Goal: Task Accomplishment & Management: Complete application form

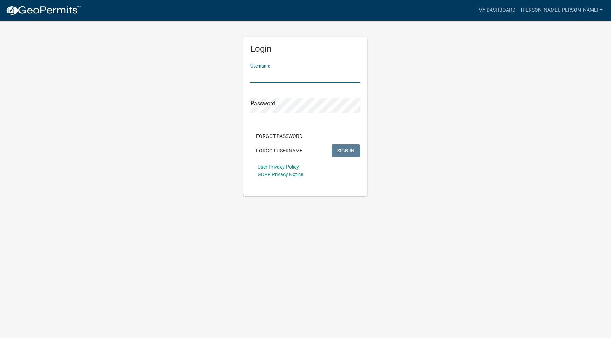
type input "[PERSON_NAME].[PERSON_NAME]"
click at [346, 150] on button "SIGN IN" at bounding box center [346, 150] width 29 height 13
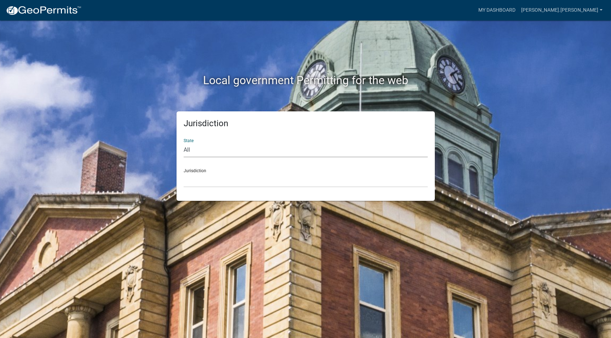
select select "[US_STATE]"
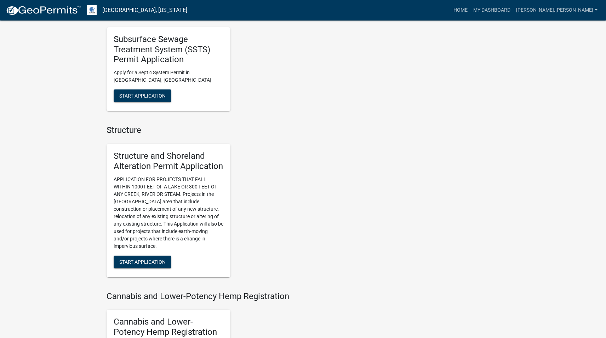
scroll to position [580, 0]
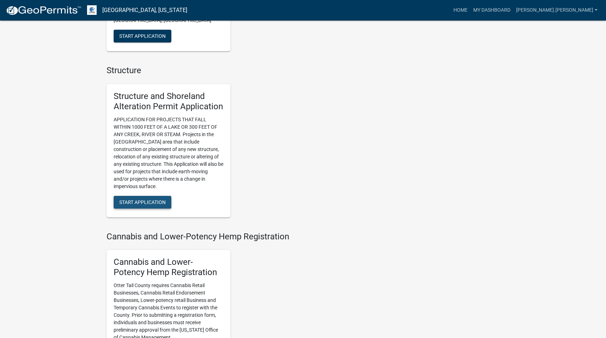
click at [161, 196] on button "Start Application" at bounding box center [143, 202] width 58 height 13
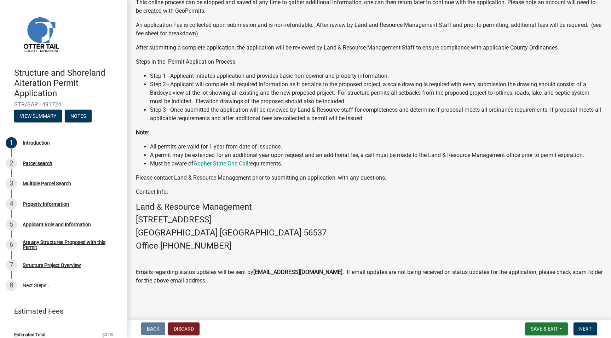
scroll to position [7, 0]
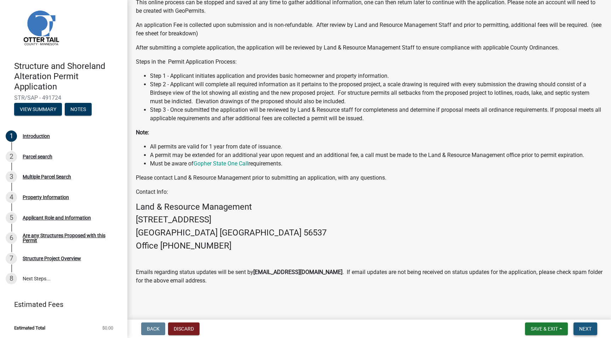
click at [579, 330] on button "Next" at bounding box center [586, 329] width 24 height 13
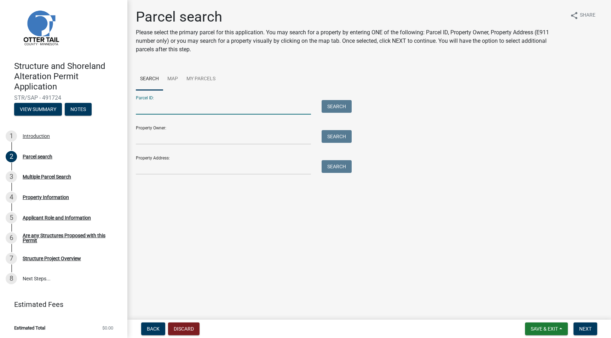
click at [180, 110] on input "Parcel ID:" at bounding box center [223, 107] width 175 height 15
click at [177, 106] on input "Parcel ID:" at bounding box center [223, 107] width 175 height 15
type input "25000250150003"
click at [334, 101] on button "Search" at bounding box center [337, 106] width 30 height 13
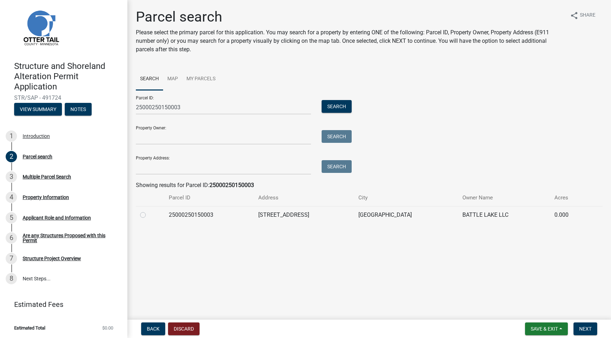
click at [157, 216] on div at bounding box center [150, 215] width 20 height 8
click at [149, 211] on label at bounding box center [149, 211] width 0 height 0
click at [149, 216] on input "radio" at bounding box center [151, 213] width 5 height 5
radio input "true"
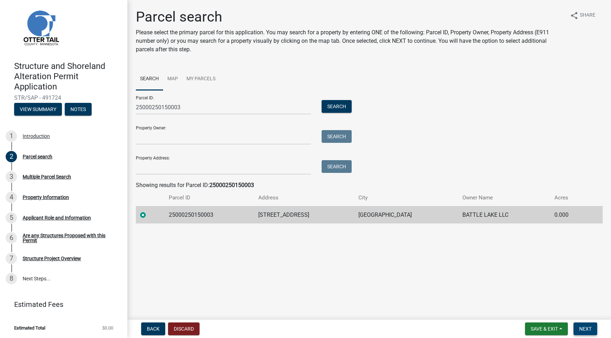
click at [589, 332] on button "Next" at bounding box center [586, 329] width 24 height 13
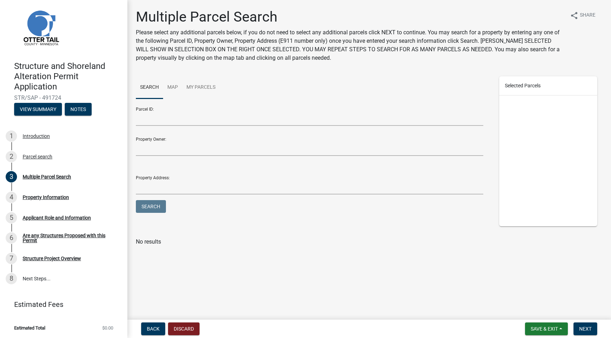
click at [598, 324] on form "Save & Exit Save Save & Exit Next" at bounding box center [562, 329] width 78 height 13
click at [595, 325] on button "Next" at bounding box center [586, 329] width 24 height 13
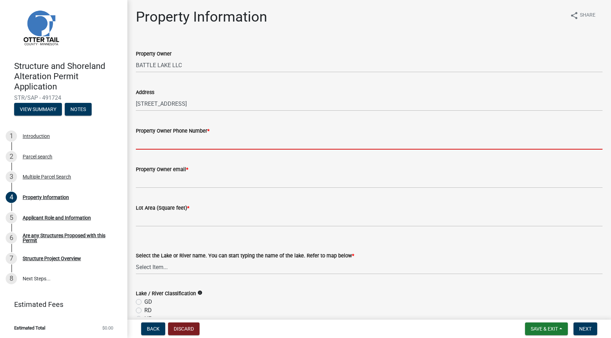
click at [190, 145] on input "Property Owner Phone Number *" at bounding box center [369, 142] width 467 height 15
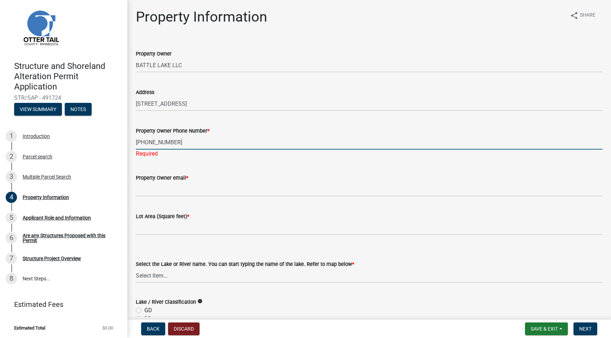
type input "[PHONE_NUMBER]"
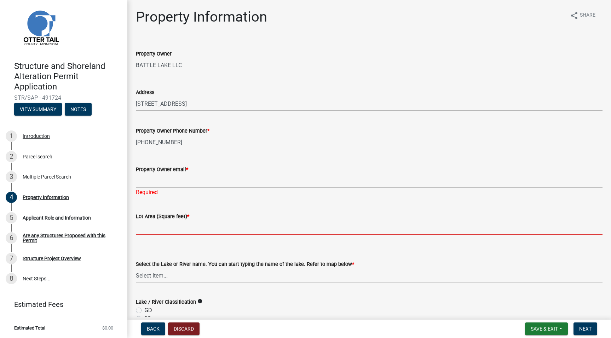
click at [205, 221] on input "text" at bounding box center [369, 228] width 467 height 15
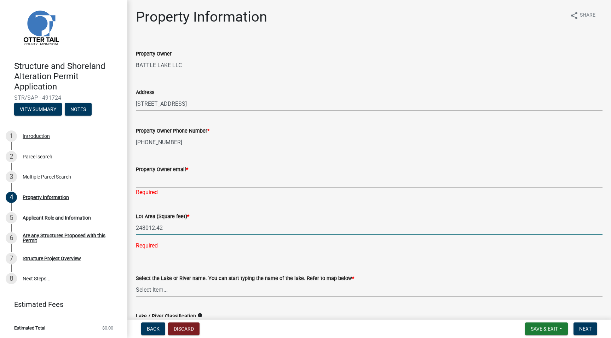
type input "248012.42"
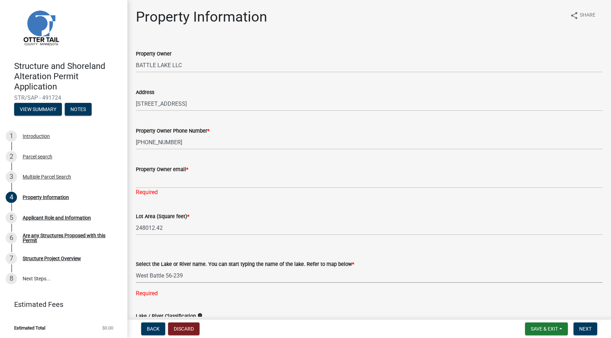
select select "4e1281d9-a122-458a-80e3-8ca1aefebfd7"
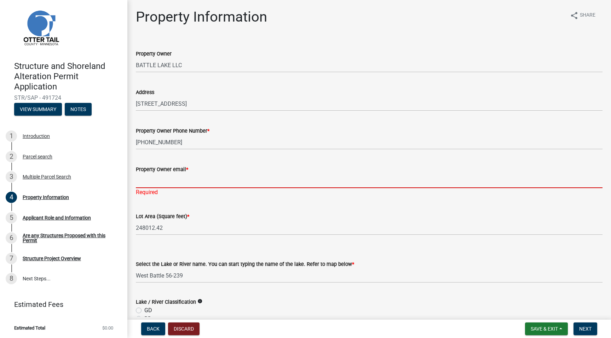
click at [201, 183] on input "Property Owner email *" at bounding box center [369, 181] width 467 height 15
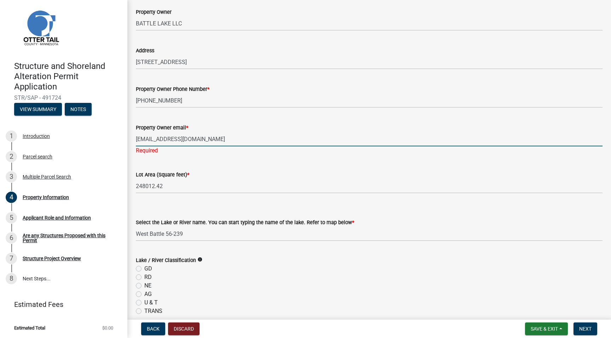
scroll to position [87, 0]
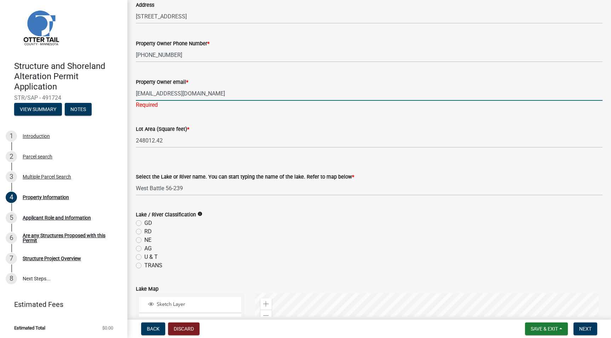
type input "[EMAIL_ADDRESS][DOMAIN_NAME]"
click at [138, 231] on div "Lake / River Classification info GD RD NE AG U & T TRANS" at bounding box center [369, 240] width 467 height 59
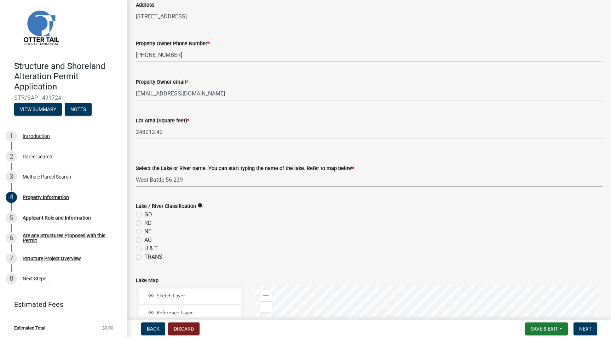
click at [144, 216] on label "GD" at bounding box center [148, 215] width 8 height 8
click at [144, 215] on input "GD" at bounding box center [146, 213] width 5 height 5
radio input "true"
click at [136, 234] on div "Lake / River Classification info GD RD NE AG U & T TRANS" at bounding box center [370, 228] width 478 height 68
click at [144, 233] on label "NE" at bounding box center [147, 232] width 7 height 8
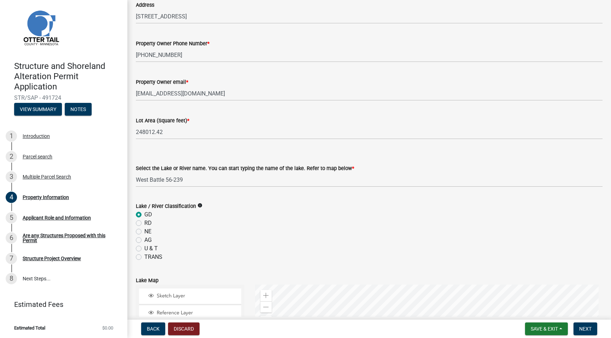
click at [144, 232] on input "NE" at bounding box center [146, 230] width 5 height 5
radio input "true"
click at [201, 206] on icon "info" at bounding box center [200, 205] width 5 height 5
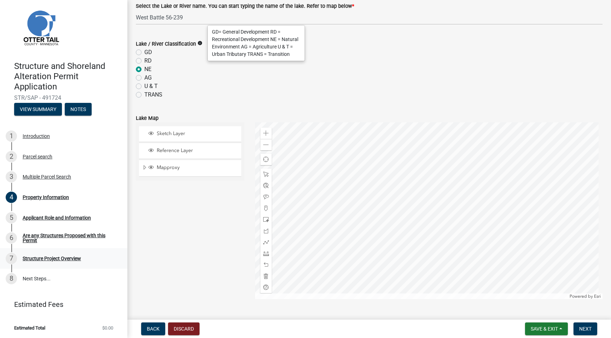
scroll to position [393, 0]
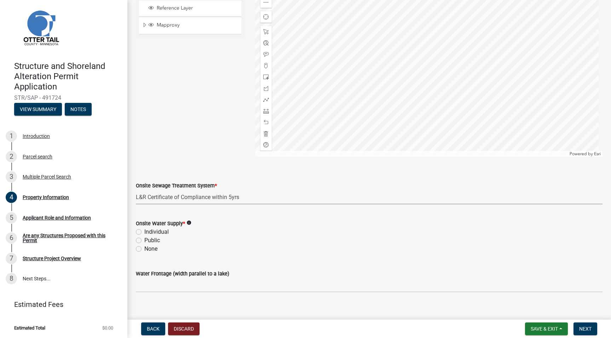
select select "bc95ce3f-9706-43bd-97a5-80c1e912429f"
click at [156, 234] on label "Individual" at bounding box center [156, 232] width 24 height 8
click at [149, 233] on input "Individual" at bounding box center [146, 230] width 5 height 5
radio input "true"
click at [167, 272] on label "Water Frontage (width parallel to a lake)" at bounding box center [182, 274] width 93 height 5
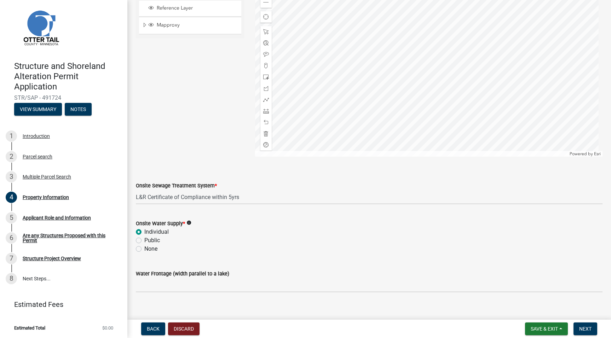
click at [167, 278] on input "Water Frontage (width parallel to a lake)" at bounding box center [369, 285] width 467 height 15
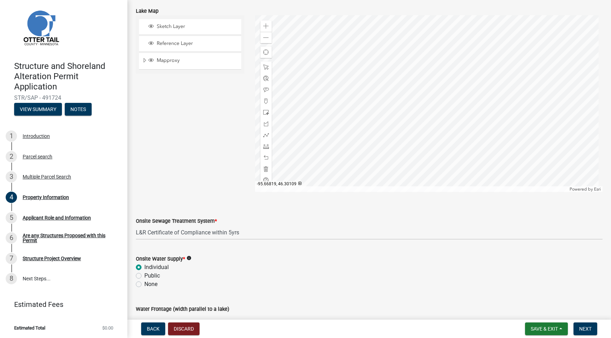
scroll to position [401, 0]
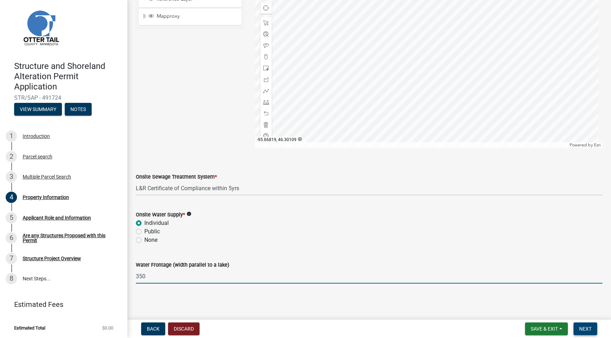
type input "350"
click at [590, 329] on span "Next" at bounding box center [586, 329] width 12 height 6
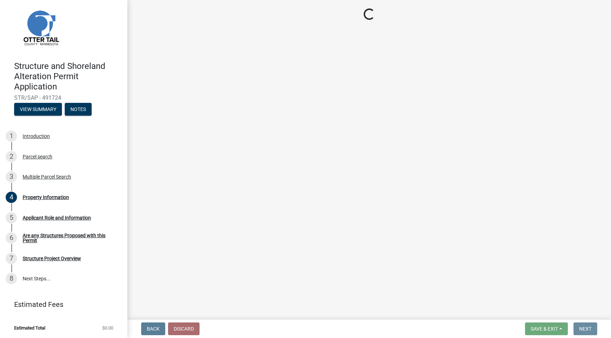
scroll to position [0, 0]
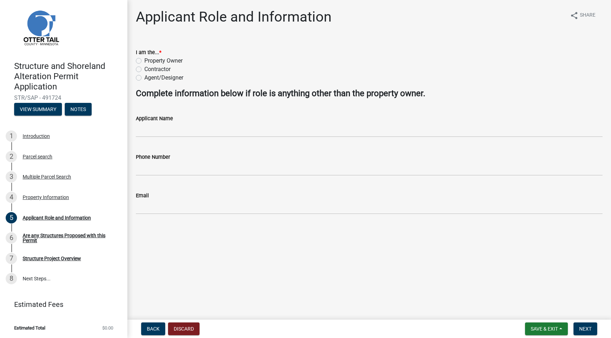
click at [165, 68] on label "Contractor" at bounding box center [157, 69] width 26 height 8
click at [149, 68] on input "Contractor" at bounding box center [146, 67] width 5 height 5
radio input "true"
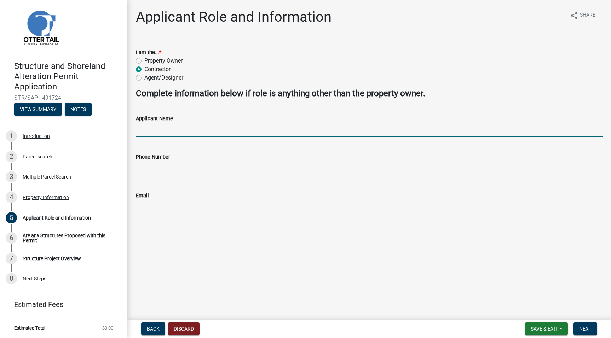
click at [173, 128] on input "Applicant Name" at bounding box center [369, 130] width 467 height 15
type input "[PERSON_NAME]"
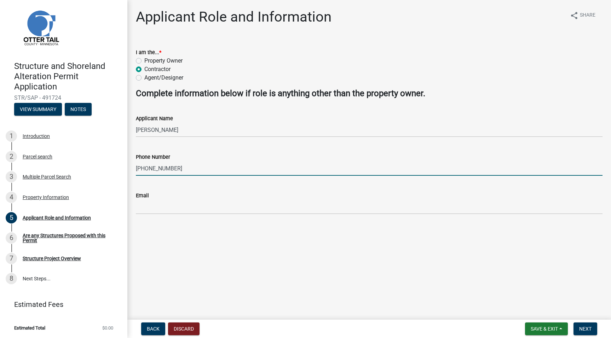
type input "[PHONE_NUMBER]"
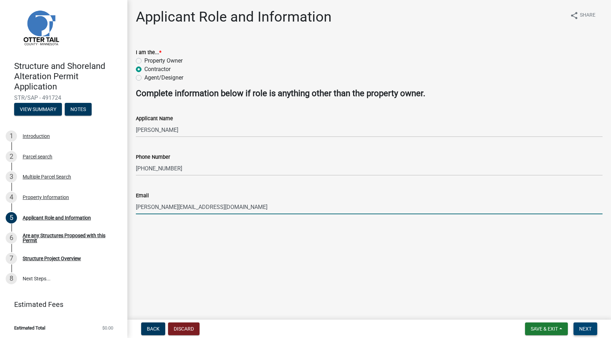
type input "[PERSON_NAME][EMAIL_ADDRESS][DOMAIN_NAME]"
click at [581, 326] on span "Next" at bounding box center [586, 329] width 12 height 6
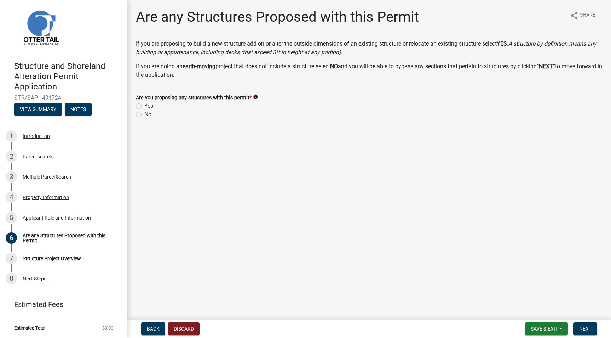
click at [258, 97] on icon "info" at bounding box center [255, 97] width 5 height 5
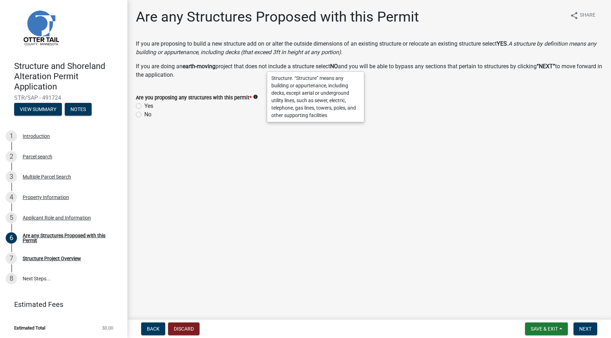
click at [150, 108] on label "Yes" at bounding box center [148, 106] width 9 height 8
click at [149, 107] on input "Yes" at bounding box center [146, 104] width 5 height 5
radio input "true"
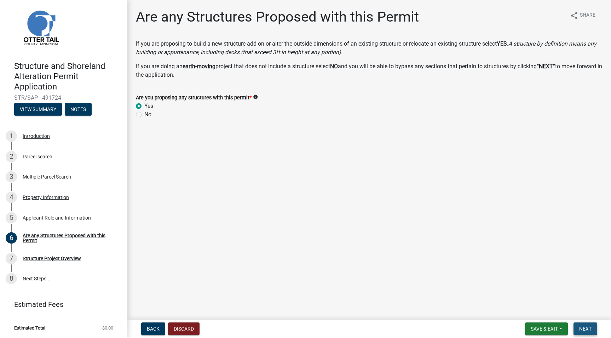
click at [586, 331] on span "Next" at bounding box center [586, 329] width 12 height 6
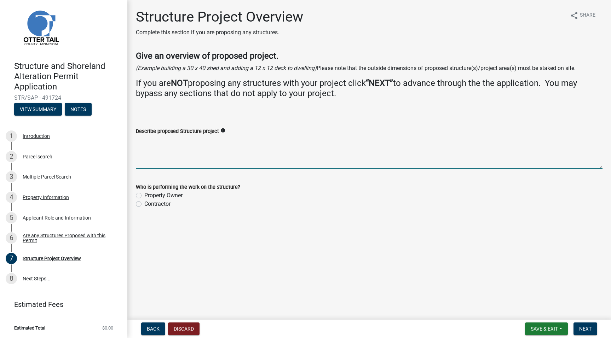
click at [200, 136] on textarea "Describe proposed Structure project" at bounding box center [369, 152] width 467 height 33
type textarea "Remodeling existing structure"
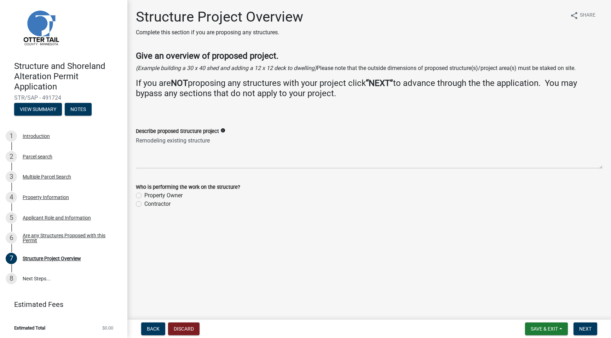
click at [164, 204] on label "Contractor" at bounding box center [157, 204] width 26 height 8
click at [149, 204] on input "Contractor" at bounding box center [146, 202] width 5 height 5
radio input "true"
click at [592, 331] on button "Next" at bounding box center [586, 329] width 24 height 13
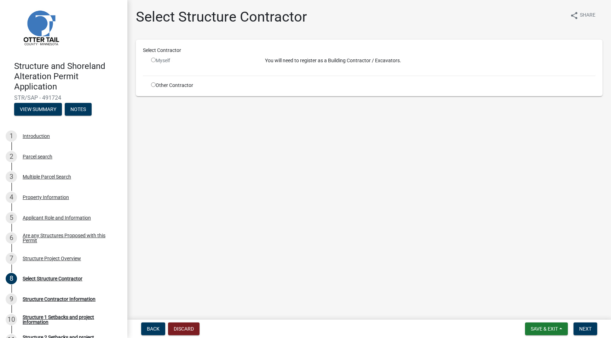
click at [173, 79] on div "Select Contractor Myself You will need to register as a Building Contractor / E…" at bounding box center [369, 68] width 453 height 42
click at [173, 82] on div "Other Contractor" at bounding box center [203, 85] width 114 height 7
click at [173, 87] on div "Other Contractor" at bounding box center [203, 85] width 114 height 7
click at [152, 86] on input "radio" at bounding box center [153, 84] width 5 height 5
radio input "true"
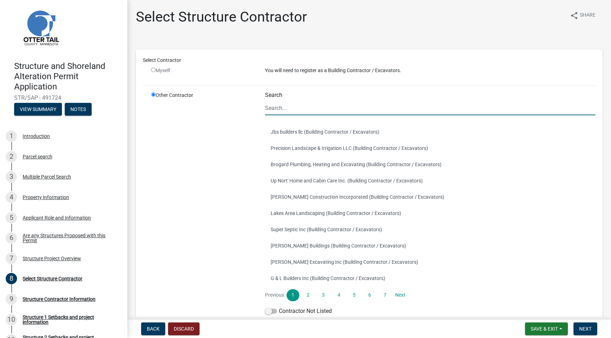
click at [270, 106] on input "Search" at bounding box center [430, 108] width 331 height 15
type input "d"
click at [275, 311] on span at bounding box center [271, 311] width 12 height 5
click at [279, 307] on input "Contractor Not Listed" at bounding box center [279, 307] width 0 height 0
click at [268, 110] on input "d" at bounding box center [430, 108] width 331 height 15
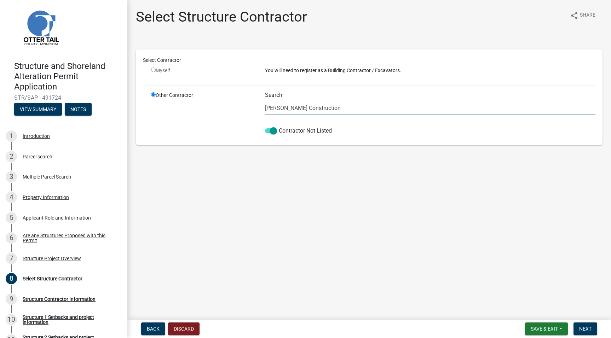
click at [318, 109] on input "[PERSON_NAME] Construction" at bounding box center [430, 108] width 331 height 15
type input "[PERSON_NAME] Construction"
click at [584, 329] on span "Next" at bounding box center [586, 329] width 12 height 6
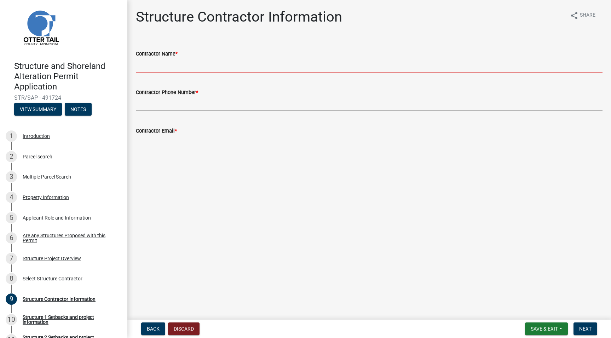
click at [180, 69] on input "Contractor Name *" at bounding box center [369, 65] width 467 height 15
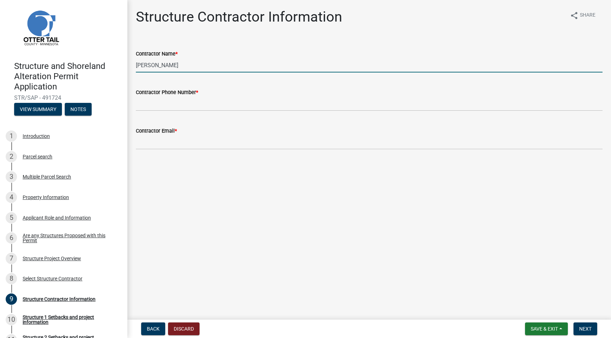
type input "[PERSON_NAME]"
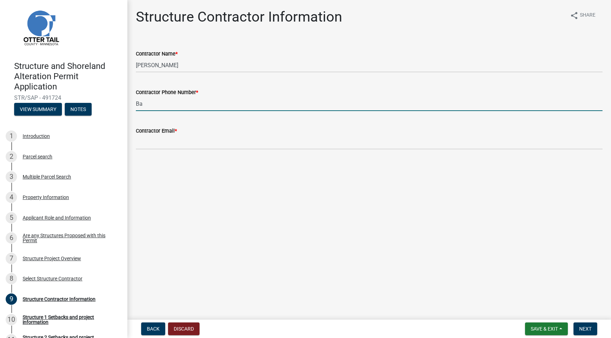
type input "B"
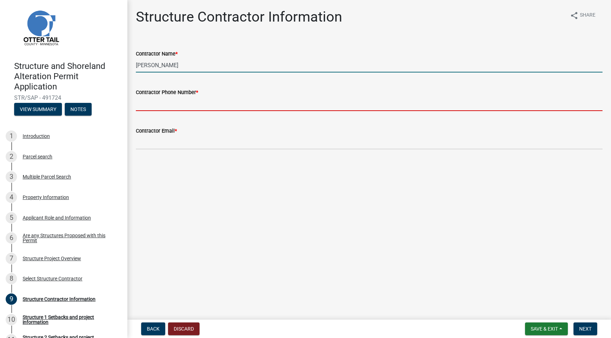
click at [171, 65] on input "[PERSON_NAME]" at bounding box center [369, 65] width 467 height 15
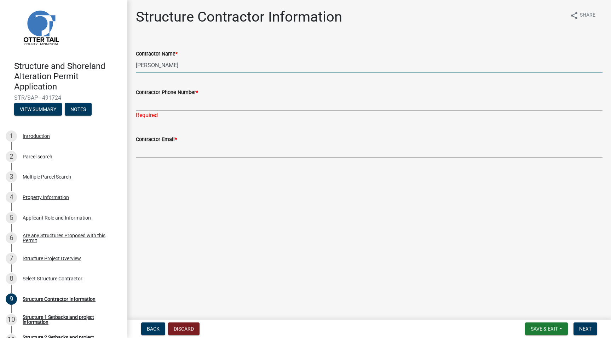
type input "[PERSON_NAME]"
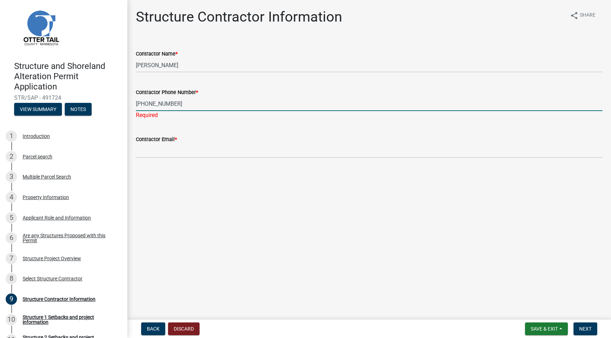
type input "[PHONE_NUMBER]"
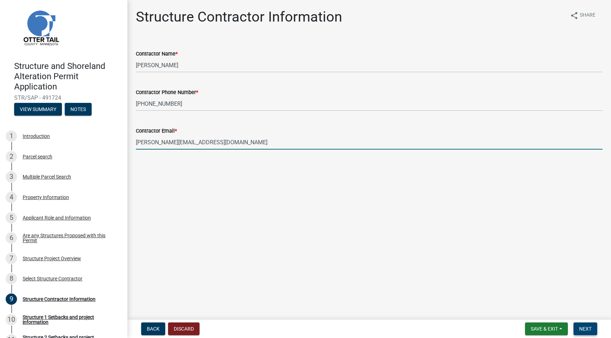
type input "[PERSON_NAME][EMAIL_ADDRESS][DOMAIN_NAME]"
click at [591, 329] on span "Next" at bounding box center [586, 329] width 12 height 6
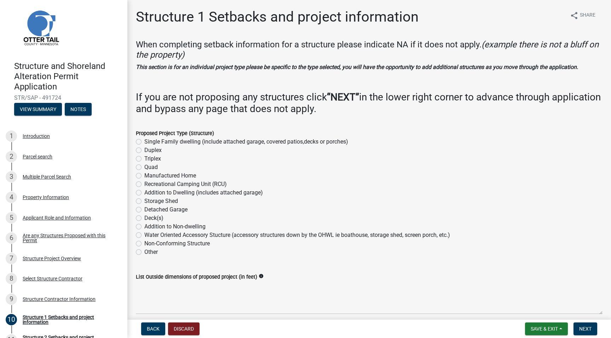
click at [173, 146] on label "Single Family dwelling (include attached garage, covered patios,decks or porche…" at bounding box center [246, 142] width 204 height 8
click at [149, 142] on input "Single Family dwelling (include attached garage, covered patios,decks or porche…" at bounding box center [146, 140] width 5 height 5
radio input "true"
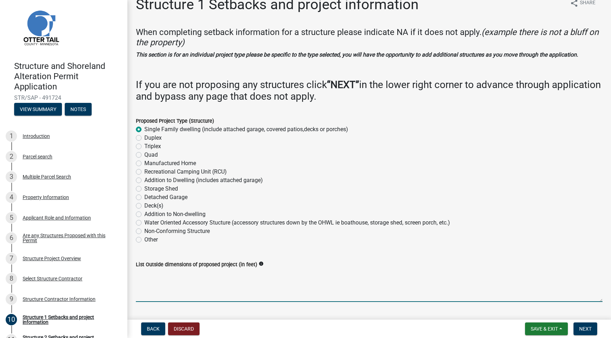
click at [166, 287] on textarea "List Outside dimensions of proposed project (in feet)" at bounding box center [369, 285] width 467 height 33
type textarea "48'x27' house"
click at [589, 333] on button "Next" at bounding box center [586, 329] width 24 height 13
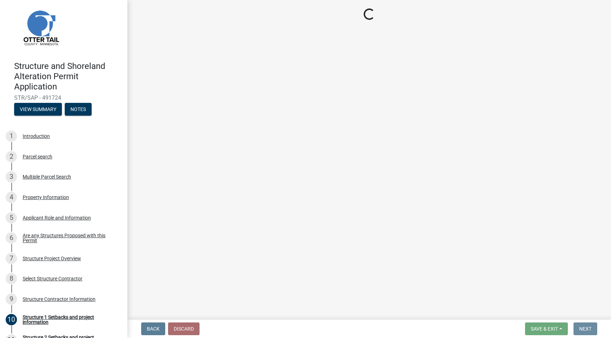
scroll to position [0, 0]
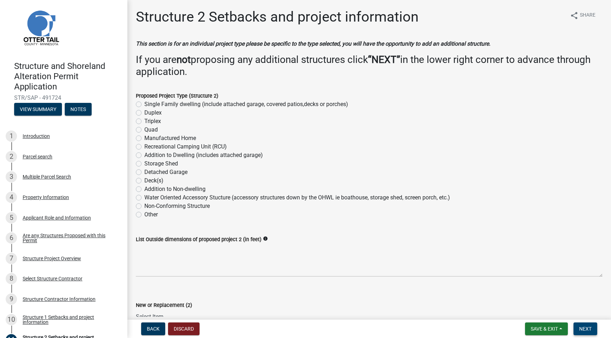
click at [580, 327] on span "Next" at bounding box center [586, 329] width 12 height 6
click at [583, 324] on button "Next" at bounding box center [586, 329] width 24 height 13
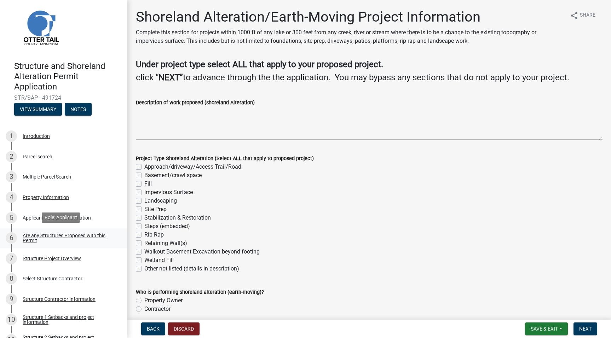
scroll to position [69, 0]
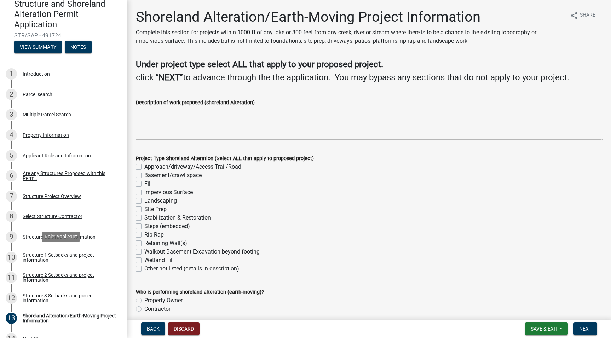
drag, startPoint x: 64, startPoint y: 255, endPoint x: 195, endPoint y: 268, distance: 130.9
click at [64, 255] on div "Structure 1 Setbacks and project information" at bounding box center [69, 258] width 93 height 10
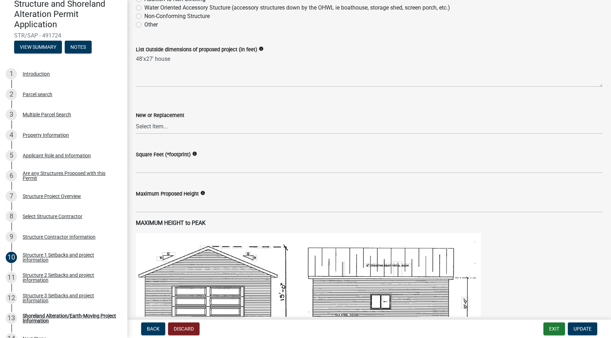
scroll to position [175, 0]
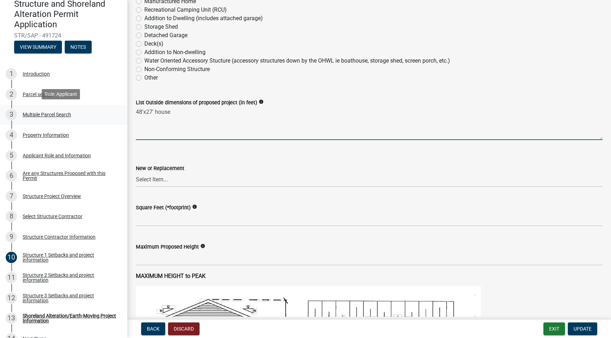
drag, startPoint x: 179, startPoint y: 120, endPoint x: 93, endPoint y: 119, distance: 85.7
click at [93, 119] on div "Structure and Shoreland Alteration Permit Application STR/SAP - 491724 View Sum…" at bounding box center [305, 169] width 611 height 338
click at [186, 120] on textarea "48'x27' house" at bounding box center [369, 123] width 467 height 33
drag, startPoint x: 186, startPoint y: 120, endPoint x: 153, endPoint y: 120, distance: 33.6
click at [153, 120] on textarea "48'x27' house" at bounding box center [369, 123] width 467 height 33
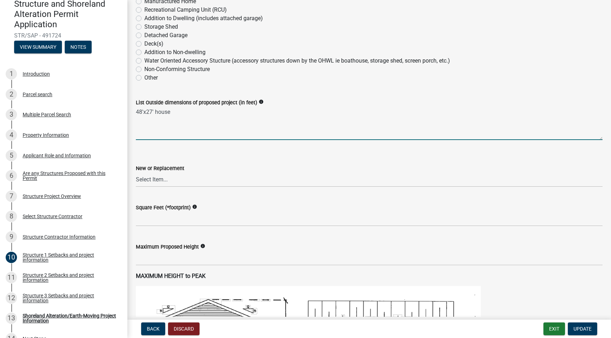
drag, startPoint x: 152, startPoint y: 120, endPoint x: 167, endPoint y: 133, distance: 20.6
click at [152, 120] on textarea "48'x27' house" at bounding box center [369, 123] width 467 height 33
click at [193, 123] on textarea "48'x24' house" at bounding box center [369, 123] width 467 height 33
type textarea "48'x24' house/porch"
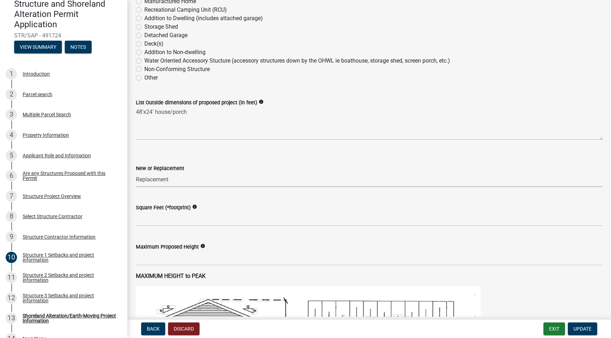
select select "a3cc236c-43aa-406a-8353-e0398d57c407"
click at [196, 227] on input "text" at bounding box center [369, 219] width 467 height 15
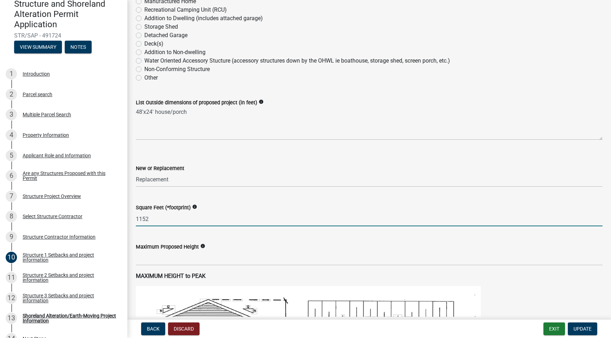
type input "1152"
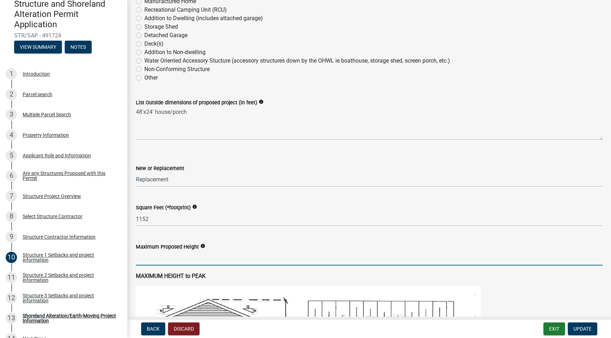
click at [188, 266] on input "text" at bounding box center [369, 258] width 467 height 15
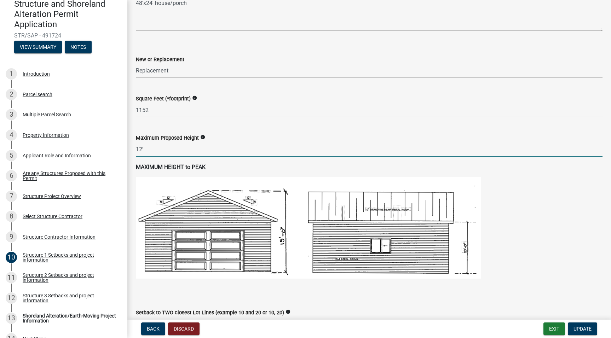
scroll to position [418, 0]
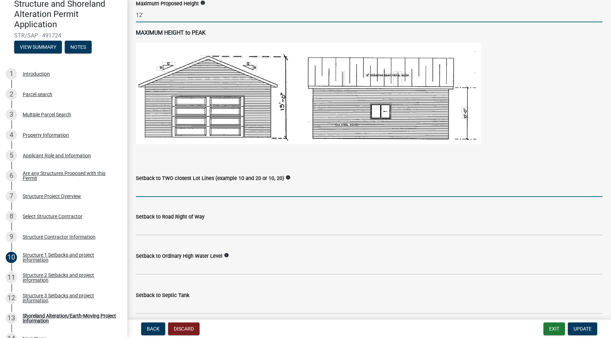
type input "12"
click at [259, 191] on input "Setback to TWO closest Lot Lines (example 10 and 20 or 10, 20)" at bounding box center [369, 190] width 467 height 15
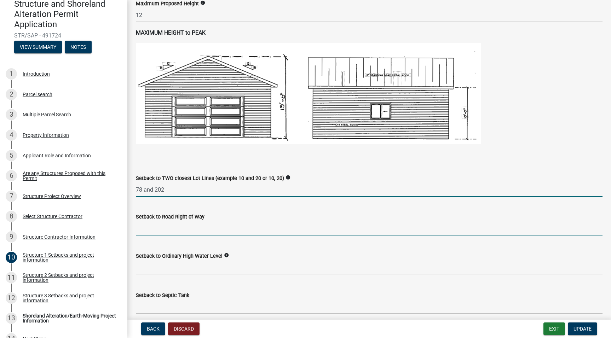
click at [179, 233] on input "text" at bounding box center [369, 228] width 467 height 15
drag, startPoint x: 167, startPoint y: 198, endPoint x: 155, endPoint y: 199, distance: 12.1
click at [155, 197] on input "78 and 202" at bounding box center [369, 190] width 467 height 15
type input "78 and 69"
click at [160, 236] on input "text" at bounding box center [369, 228] width 467 height 15
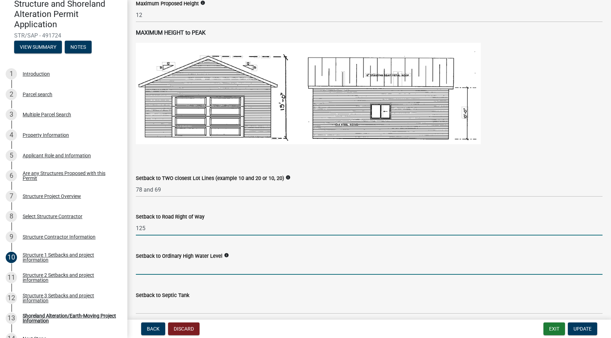
click at [158, 270] on input "text" at bounding box center [369, 268] width 467 height 15
drag, startPoint x: 150, startPoint y: 236, endPoint x: 114, endPoint y: 235, distance: 36.2
click at [114, 235] on div "Structure and Shoreland Alteration Permit Application STR/SAP - 491724 View Sum…" at bounding box center [305, 169] width 611 height 338
type input "112"
click at [152, 275] on input "text" at bounding box center [369, 268] width 467 height 15
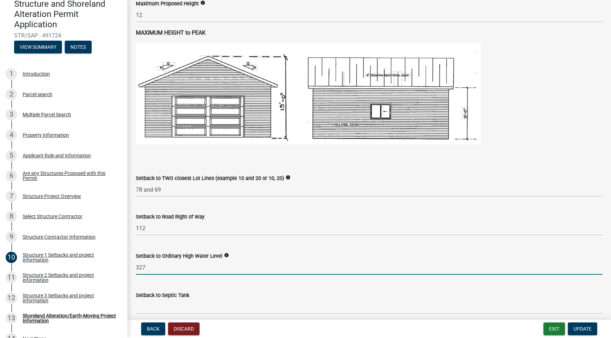
scroll to position [474, 0]
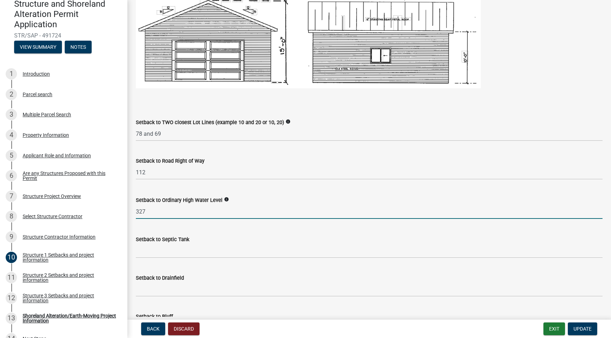
type input "327"
click at [182, 258] on input "Setback to Septic Tank" at bounding box center [369, 251] width 467 height 15
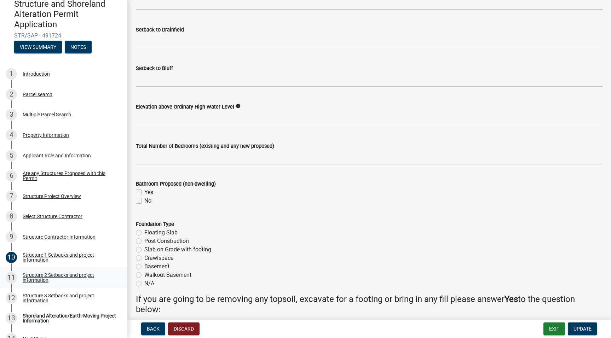
scroll to position [591, 0]
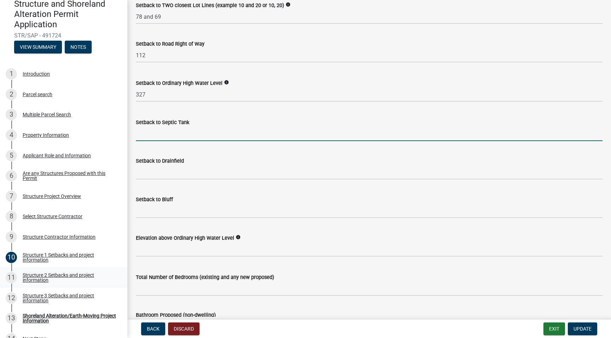
click at [177, 141] on input "Setback to Septic Tank" at bounding box center [369, 134] width 467 height 15
type input "75"
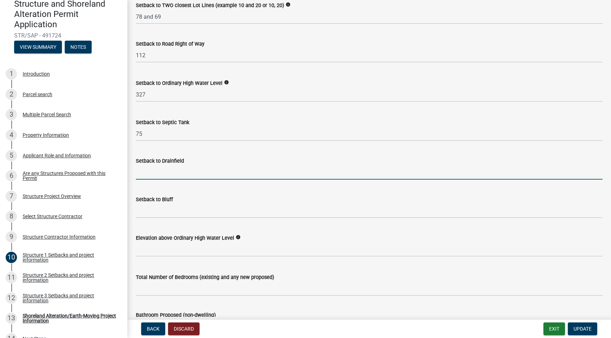
click at [196, 180] on input "Setback to Drainfield" at bounding box center [369, 172] width 467 height 15
type input "n/a"
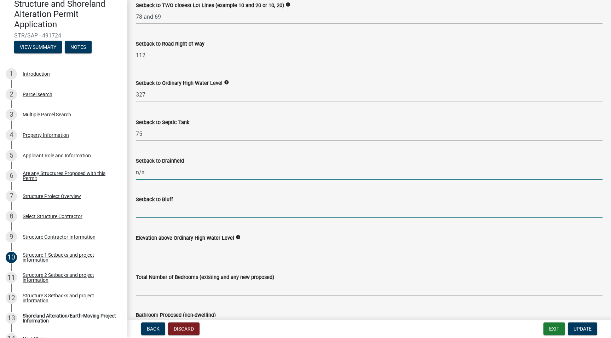
click at [187, 218] on input "Setback to Bluff" at bounding box center [369, 211] width 467 height 15
type input "na"
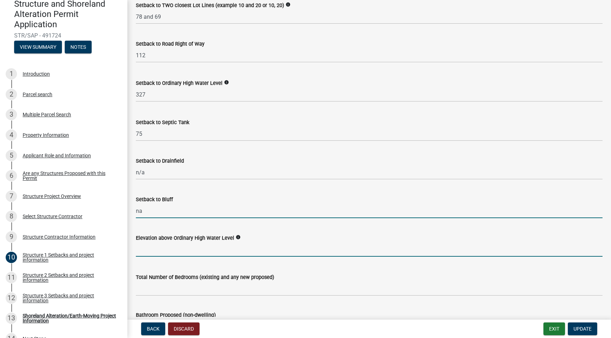
click at [196, 256] on input "text" at bounding box center [369, 250] width 467 height 15
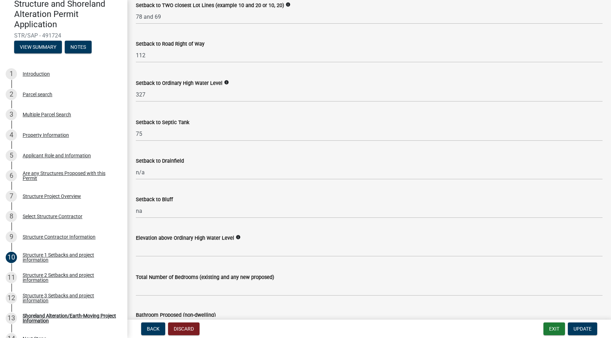
click at [239, 240] on icon "info" at bounding box center [238, 237] width 5 height 5
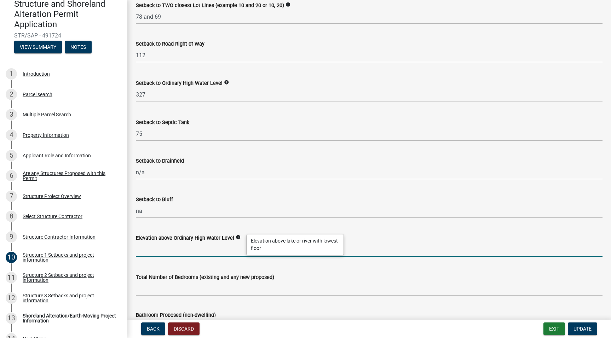
click at [227, 257] on input "text" at bounding box center [369, 250] width 467 height 15
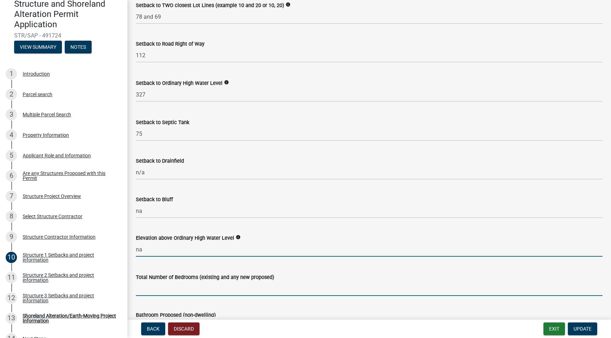
type input "0"
click at [210, 296] on input "text" at bounding box center [369, 289] width 467 height 15
click at [178, 292] on input "text" at bounding box center [369, 289] width 467 height 15
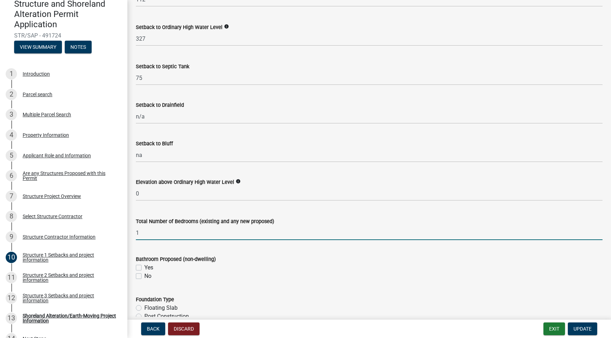
type input "1"
click at [174, 272] on div "Yes" at bounding box center [369, 268] width 467 height 8
click at [153, 272] on label "Yes" at bounding box center [148, 268] width 9 height 8
click at [149, 268] on input "Yes" at bounding box center [146, 266] width 5 height 5
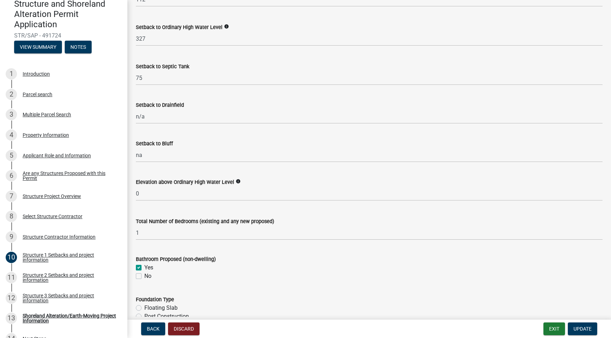
checkbox input "true"
checkbox input "false"
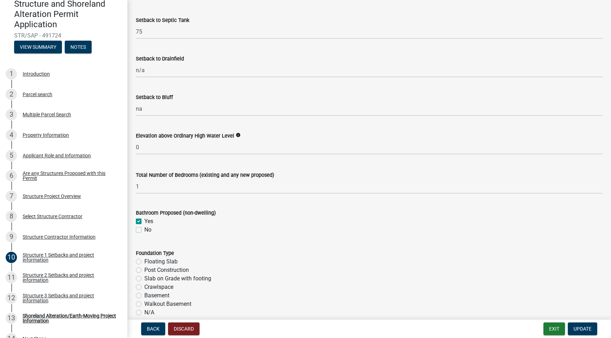
scroll to position [696, 0]
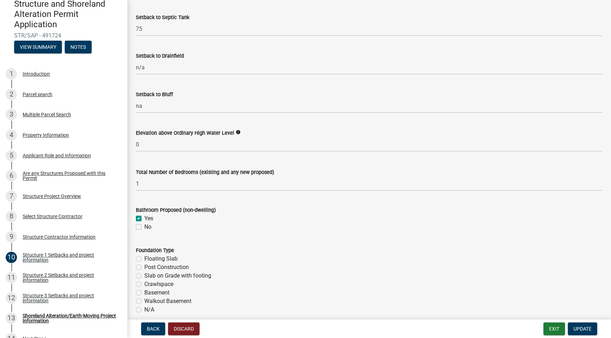
click at [161, 297] on label "Basement" at bounding box center [156, 293] width 25 height 8
click at [149, 293] on input "Basement" at bounding box center [146, 291] width 5 height 5
radio input "true"
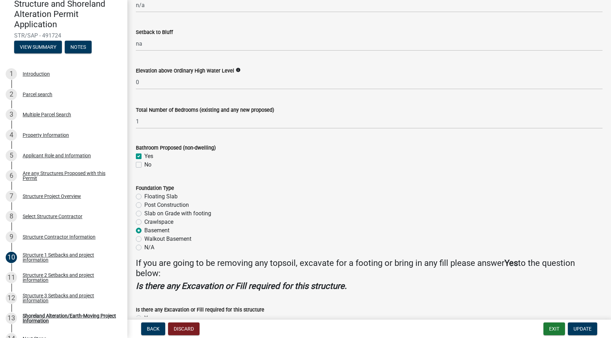
scroll to position [813, 0]
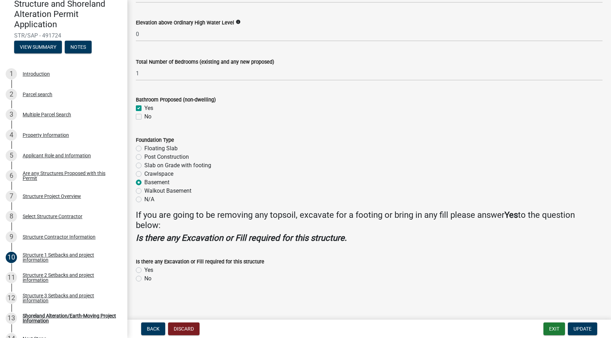
drag, startPoint x: 141, startPoint y: 272, endPoint x: 153, endPoint y: 273, distance: 11.7
click at [144, 272] on label "Yes" at bounding box center [148, 270] width 9 height 8
click at [144, 271] on input "Yes" at bounding box center [146, 268] width 5 height 5
radio input "true"
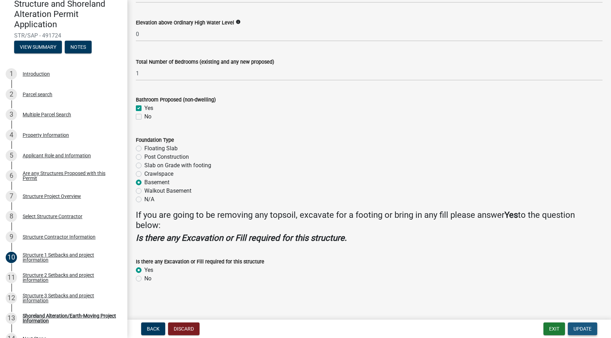
click at [586, 327] on span "Update" at bounding box center [583, 329] width 18 height 6
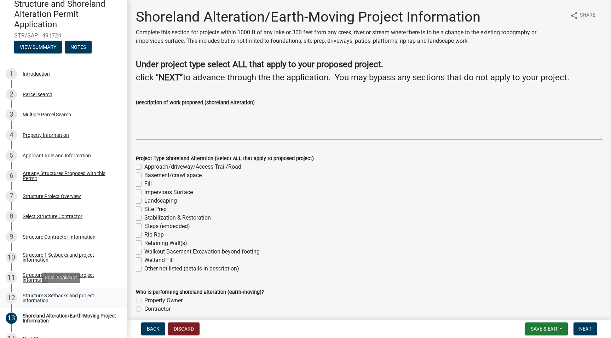
click at [73, 293] on div "Structure 3 Setbacks and project information" at bounding box center [69, 298] width 93 height 10
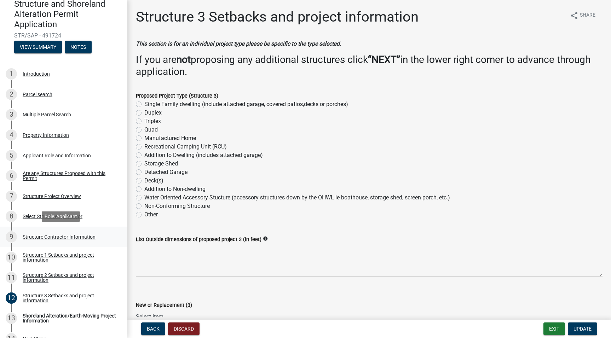
click at [86, 238] on div "Structure Contractor Information" at bounding box center [59, 237] width 73 height 5
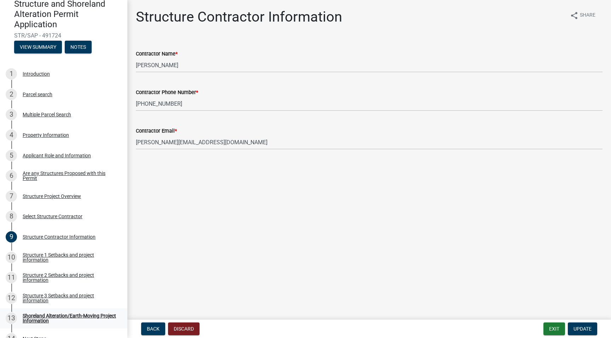
click at [85, 319] on div "Shoreland Alteration/Earth-Moving Project Information" at bounding box center [69, 319] width 93 height 10
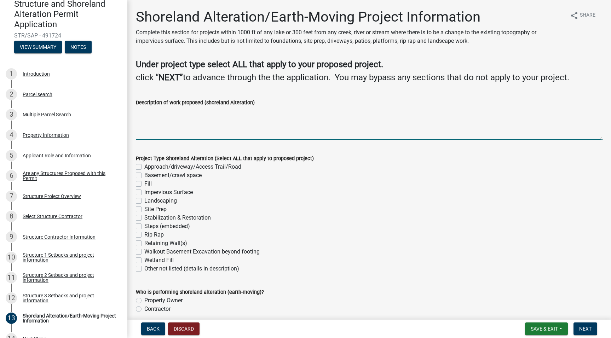
click at [167, 121] on textarea "Description of work proposed (shoreland Alteration)" at bounding box center [369, 123] width 467 height 33
click at [198, 177] on label "Basement/crawl space" at bounding box center [172, 175] width 57 height 8
click at [149, 176] on input "Basement/crawl space" at bounding box center [146, 173] width 5 height 5
checkbox input "true"
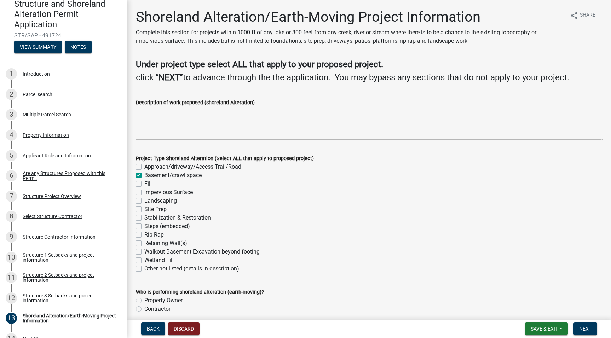
checkbox input "false"
checkbox input "true"
checkbox input "false"
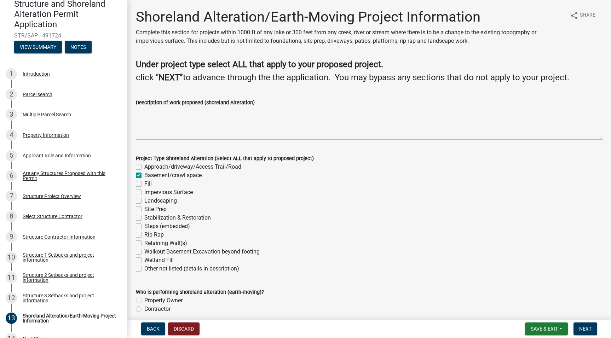
checkbox input "false"
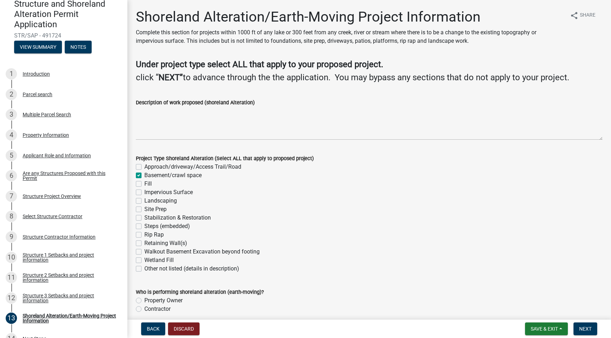
checkbox input "false"
click at [150, 311] on label "Contractor" at bounding box center [157, 309] width 26 height 8
click at [149, 310] on input "Contractor" at bounding box center [146, 307] width 5 height 5
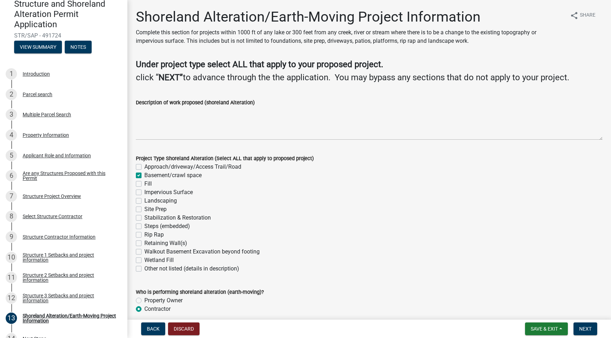
radio input "true"
click at [187, 109] on textarea "Description of work proposed (shoreland Alteration)" at bounding box center [369, 123] width 467 height 33
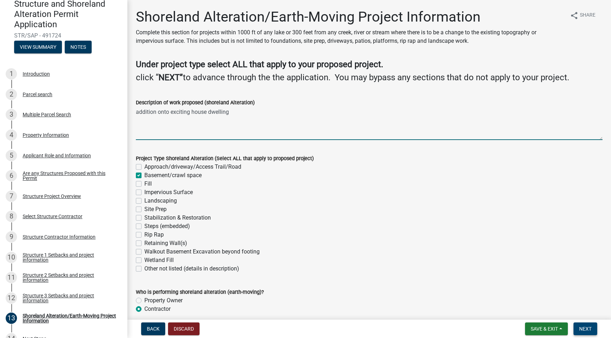
type textarea "addition onto exciting house dwelling"
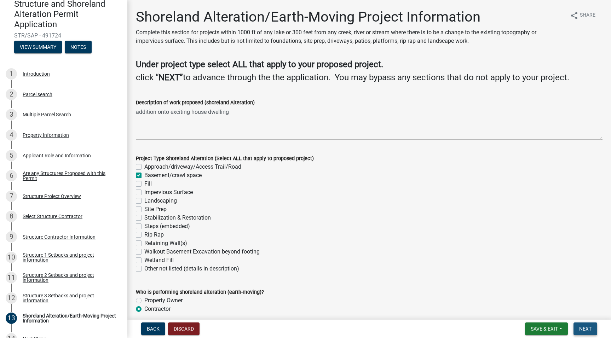
click at [585, 331] on span "Next" at bounding box center [586, 329] width 12 height 6
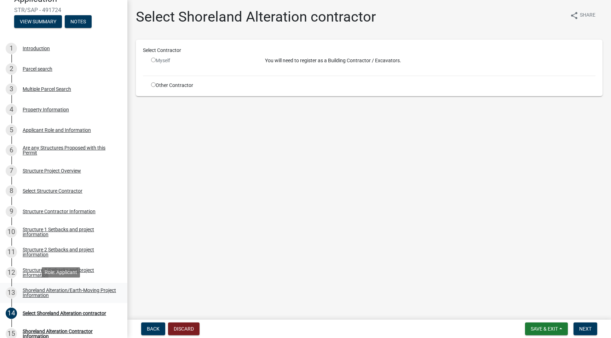
scroll to position [103, 0]
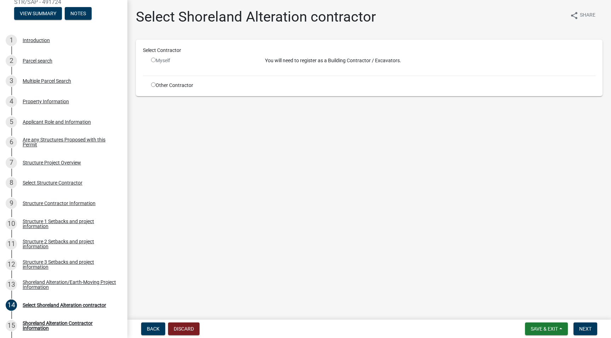
click at [172, 86] on div "Other Contractor" at bounding box center [203, 85] width 114 height 7
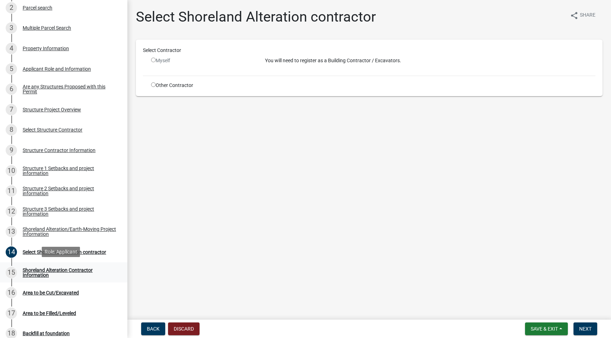
click at [77, 269] on div "Shoreland Alteration Contractor Information" at bounding box center [69, 273] width 93 height 10
click at [151, 87] on div "Other Contractor" at bounding box center [203, 85] width 114 height 7
click at [152, 86] on input "radio" at bounding box center [153, 84] width 5 height 5
radio input "true"
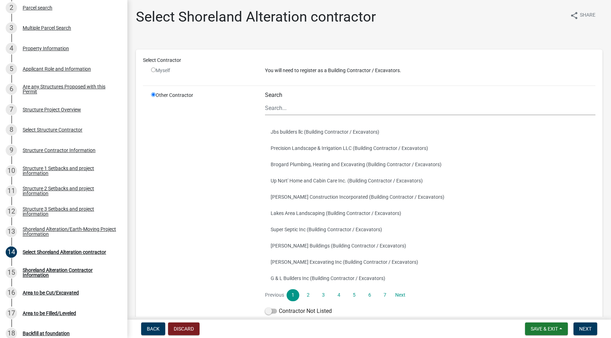
scroll to position [41, 0]
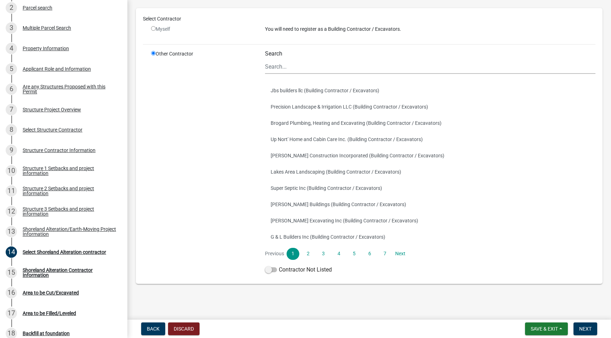
click at [273, 265] on div "Search Jbs builders llc (Building Contractor / Excavators) Precision Landscape …" at bounding box center [430, 163] width 331 height 227
click at [273, 270] on span at bounding box center [271, 270] width 12 height 5
click at [279, 266] on input "Contractor Not Listed" at bounding box center [279, 266] width 0 height 0
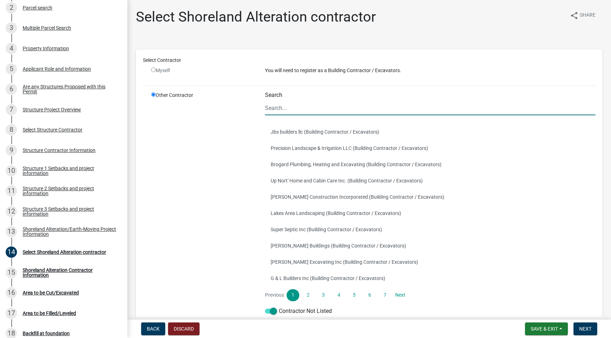
click at [282, 110] on input "Search" at bounding box center [430, 108] width 331 height 15
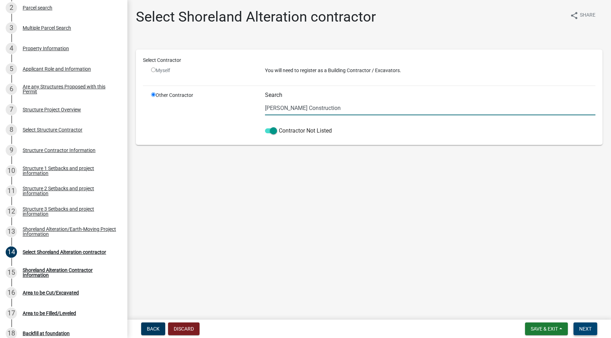
type input "[PERSON_NAME] Construction"
click at [587, 328] on span "Next" at bounding box center [586, 329] width 12 height 6
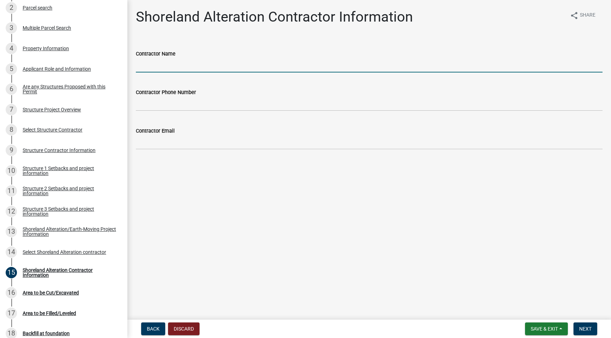
click at [195, 68] on input "Contractor Name" at bounding box center [369, 65] width 467 height 15
type input "[PERSON_NAME]"
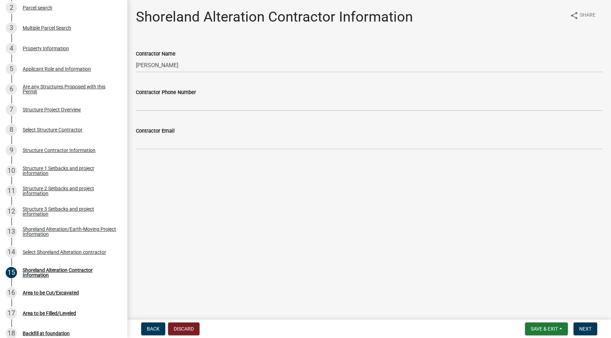
click at [198, 111] on wm-data-entity-input "Contractor Phone Number" at bounding box center [369, 97] width 467 height 39
click at [199, 107] on input "Contractor Phone Number" at bounding box center [369, 104] width 467 height 15
type input "An"
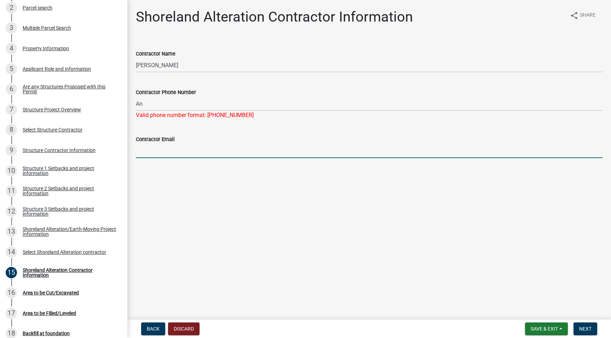
click at [168, 147] on input "Contractor Email" at bounding box center [369, 151] width 467 height 15
type input "d"
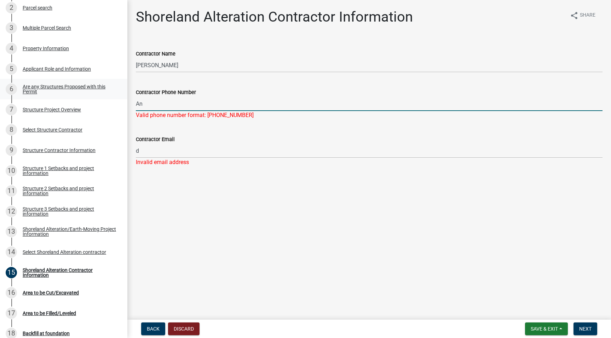
drag, startPoint x: 180, startPoint y: 103, endPoint x: 115, endPoint y: 94, distance: 65.4
click at [115, 94] on div "Structure and Shoreland Alteration Permit Application STR/SAP - 491724 View Sum…" at bounding box center [305, 169] width 611 height 338
type input "9525941921"
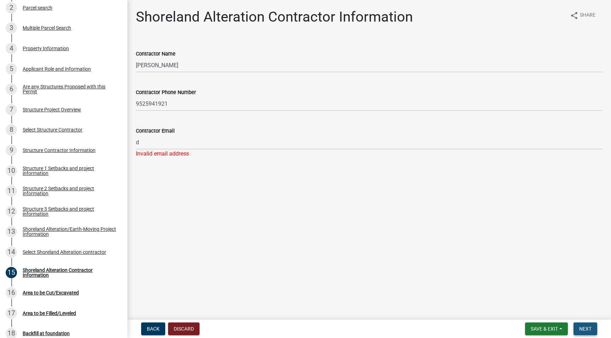
click at [593, 332] on button "Next" at bounding box center [586, 329] width 24 height 13
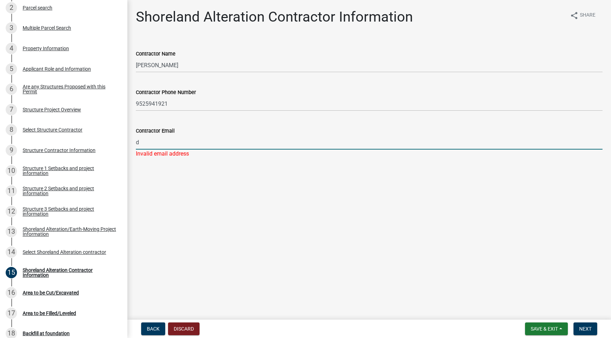
click at [157, 141] on input "d" at bounding box center [369, 142] width 467 height 15
type input "D"
type input "[PERSON_NAME][EMAIL_ADDRESS][DOMAIN_NAME]"
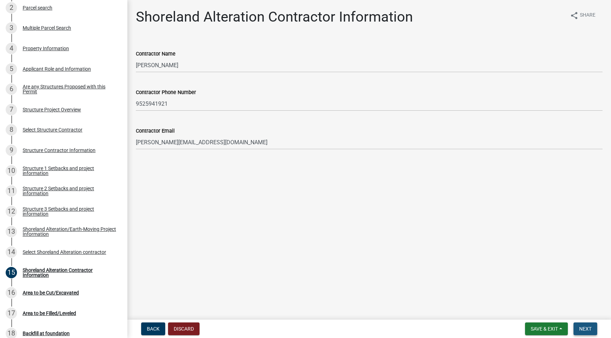
click at [587, 330] on span "Next" at bounding box center [586, 329] width 12 height 6
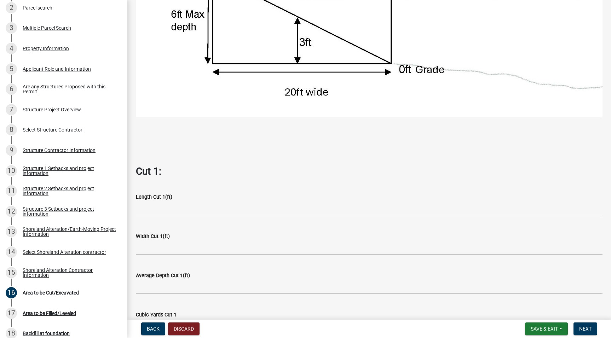
scroll to position [328, 0]
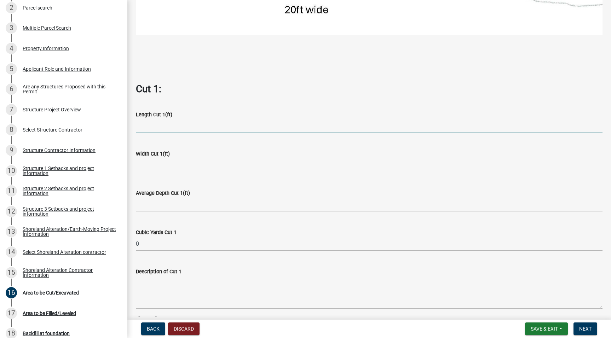
click at [159, 119] on input "text" at bounding box center [369, 126] width 467 height 15
click at [166, 122] on input "text" at bounding box center [369, 126] width 467 height 15
type input "26"
click at [175, 158] on input "text" at bounding box center [369, 165] width 467 height 15
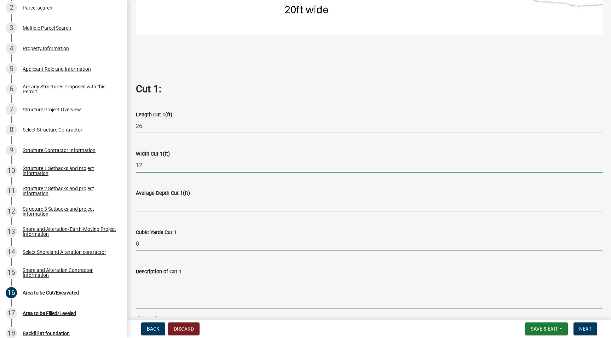
type input "12"
click at [182, 206] on input "text" at bounding box center [369, 205] width 467 height 15
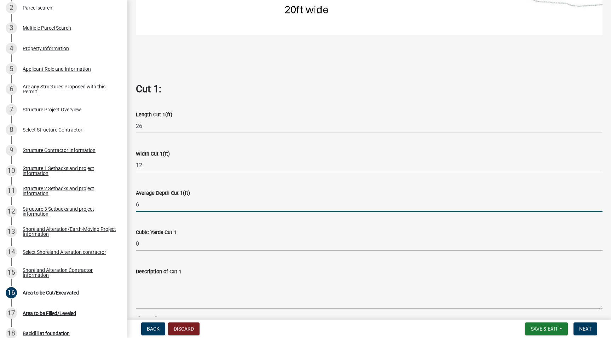
type input "6"
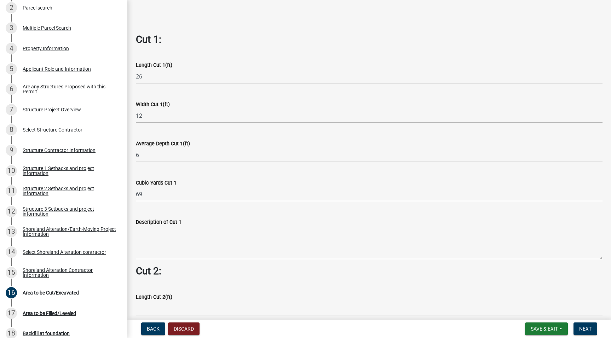
scroll to position [427, 0]
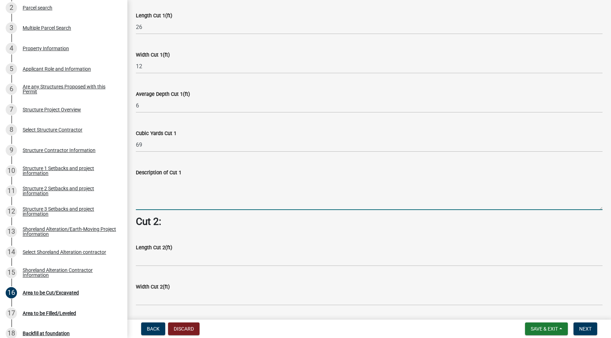
click at [211, 179] on textarea "Description of Cut 1" at bounding box center [369, 193] width 467 height 33
type textarea "B"
type textarea "G"
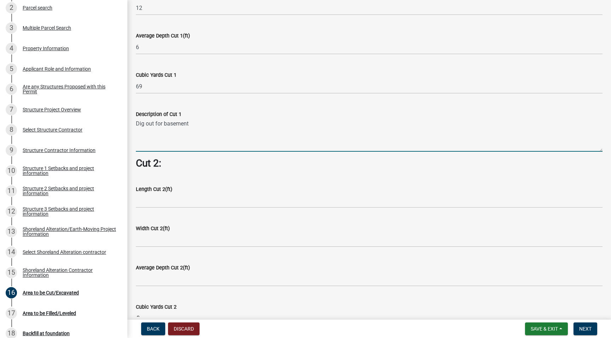
type textarea "Dig out for basement"
click at [263, 202] on input "text" at bounding box center [369, 201] width 467 height 15
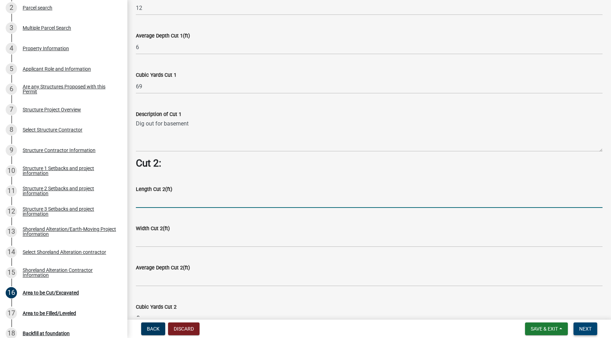
click at [592, 328] on button "Next" at bounding box center [586, 329] width 24 height 13
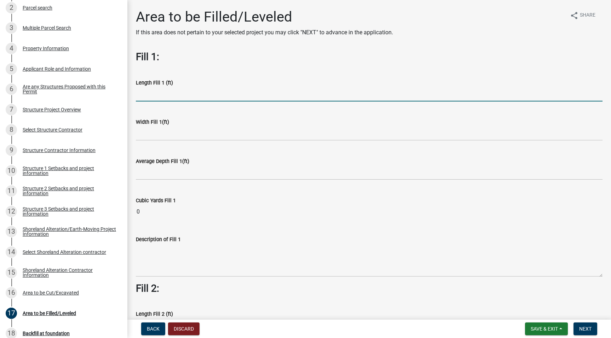
click at [212, 95] on input "text" at bounding box center [369, 94] width 467 height 15
click at [579, 332] on button "Next" at bounding box center [586, 329] width 24 height 13
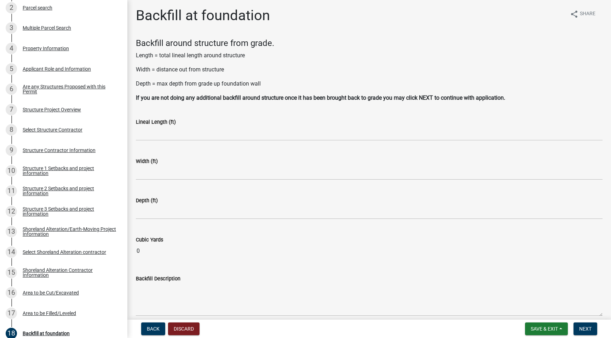
scroll to position [3, 0]
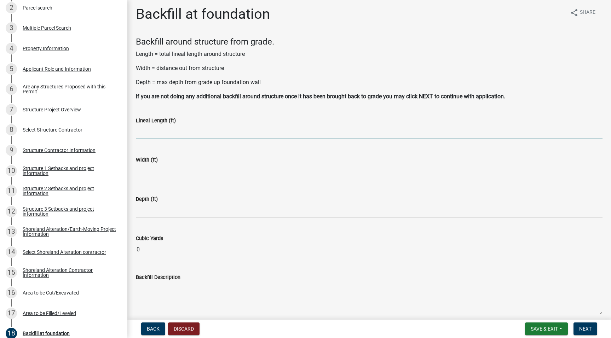
click at [185, 133] on input "text" at bounding box center [369, 132] width 467 height 15
type input "36"
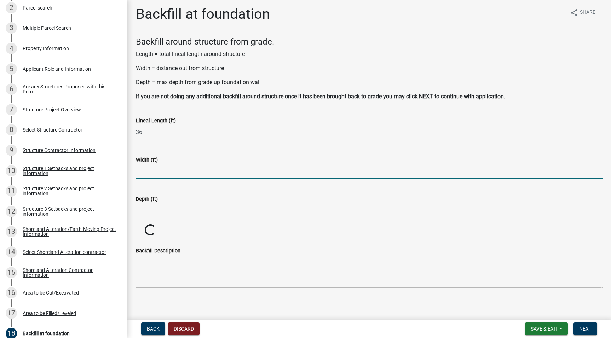
click at [179, 170] on input "text" at bounding box center [369, 171] width 467 height 15
click at [185, 167] on input "3" at bounding box center [369, 171] width 467 height 15
type input "3"
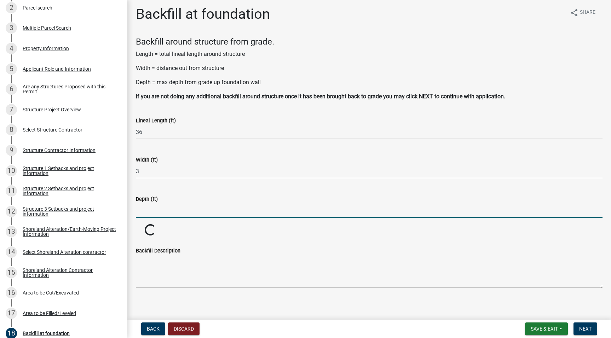
click at [179, 205] on input "text" at bounding box center [369, 211] width 467 height 15
type input "5"
click at [211, 295] on div "Backfill at foundation share Share Backfill around structure from grade. Length…" at bounding box center [370, 153] width 478 height 295
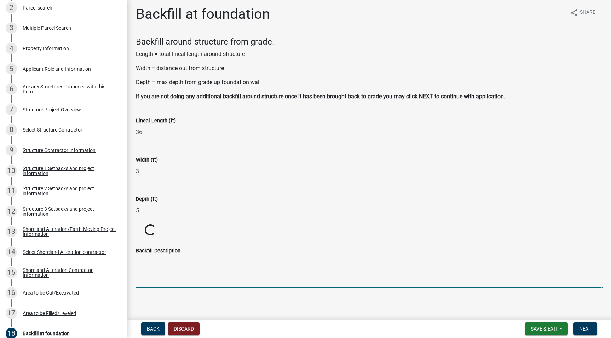
click at [211, 272] on textarea "Backfill Description" at bounding box center [369, 271] width 467 height 33
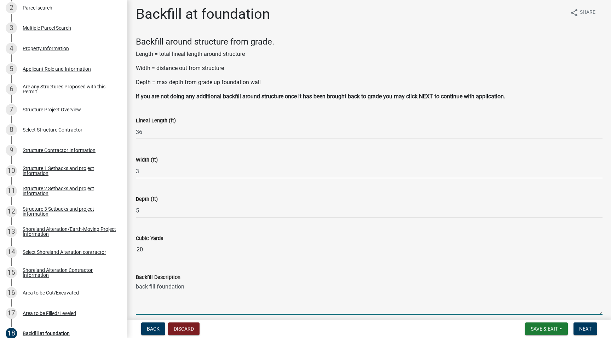
scroll to position [34, 0]
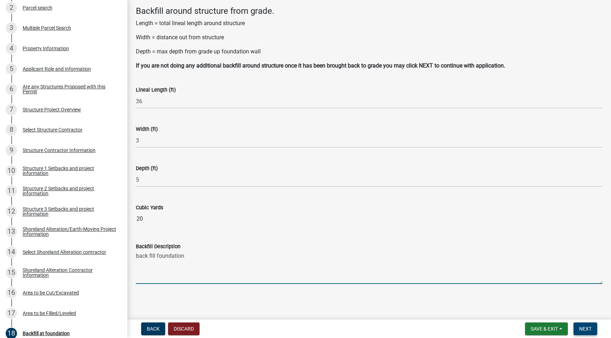
type textarea "back fill foundation"
click at [583, 325] on button "Next" at bounding box center [586, 329] width 24 height 13
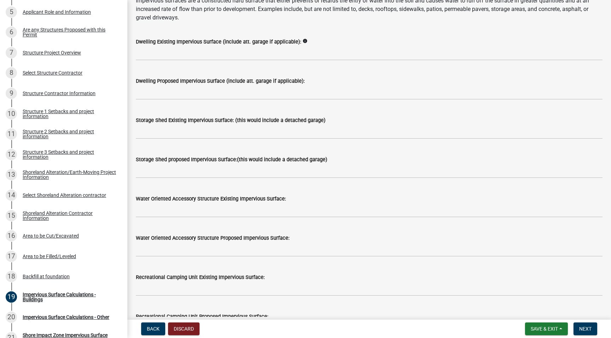
scroll to position [80, 0]
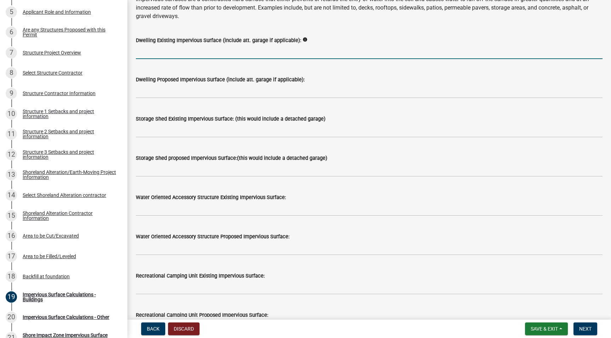
click at [198, 54] on input "text" at bounding box center [369, 52] width 467 height 15
click at [211, 54] on input "text" at bounding box center [369, 52] width 467 height 15
type input "1376"
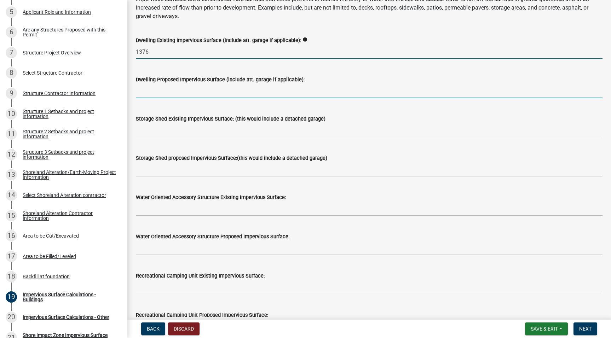
click at [194, 93] on input "text" at bounding box center [369, 91] width 467 height 15
type input "4"
type input "160"
click at [223, 151] on div "Storage Shed proposed Impervious Surface:(this would include a detached garage)" at bounding box center [369, 160] width 467 height 33
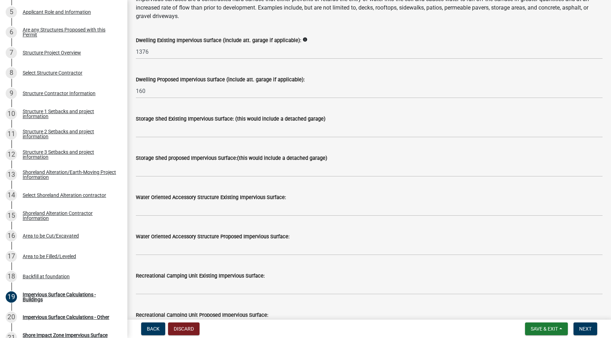
click at [219, 141] on wm-data-entity-input "Storage Shed Existing Impervious Surface: (this would include a detached garage)" at bounding box center [369, 124] width 467 height 39
click at [219, 127] on input "text" at bounding box center [369, 130] width 467 height 15
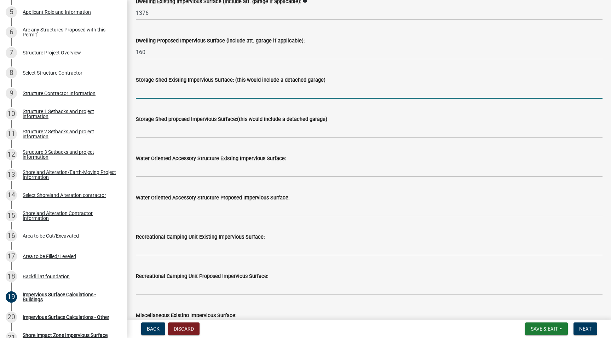
scroll to position [472, 0]
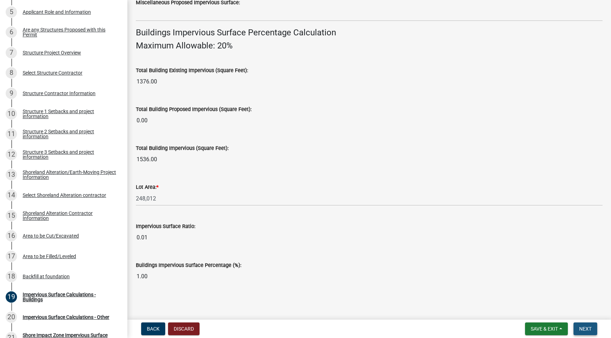
click at [594, 329] on button "Next" at bounding box center [586, 329] width 24 height 13
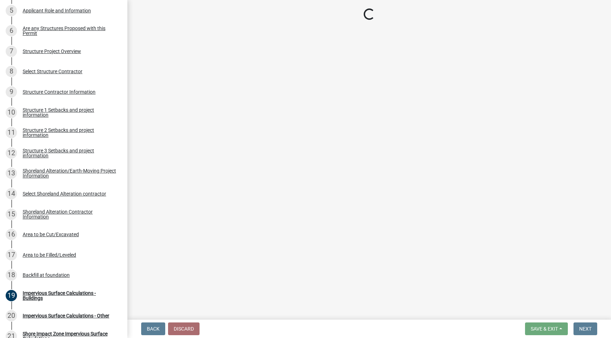
scroll to position [233, 0]
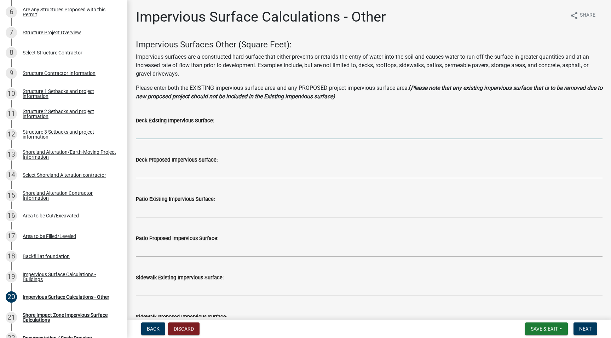
click at [196, 138] on input "text" at bounding box center [369, 132] width 467 height 15
type input "160"
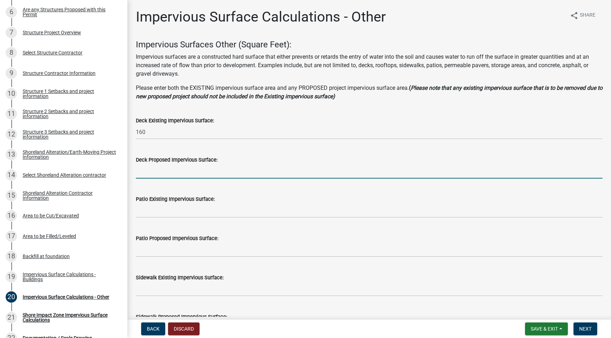
click at [187, 170] on input "text" at bounding box center [369, 171] width 467 height 15
type input "1"
type input "0"
click at [180, 211] on input "text" at bounding box center [369, 211] width 467 height 15
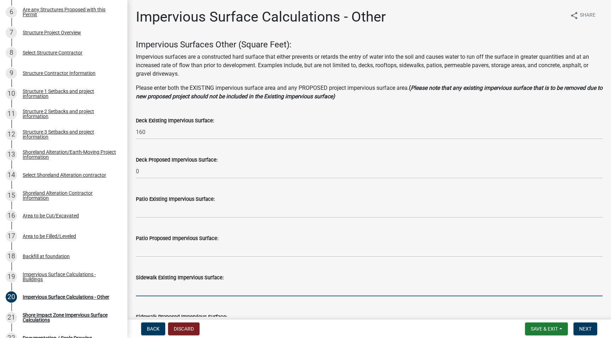
click at [181, 289] on input "text" at bounding box center [369, 289] width 467 height 15
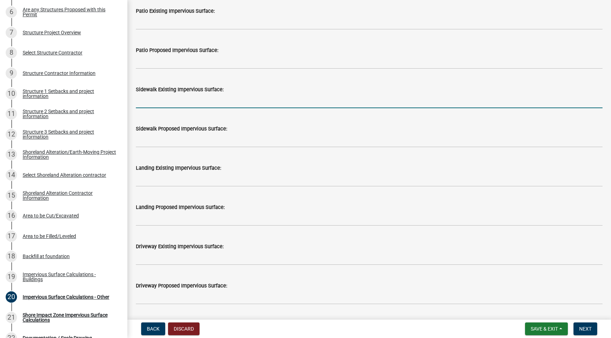
scroll to position [202, 0]
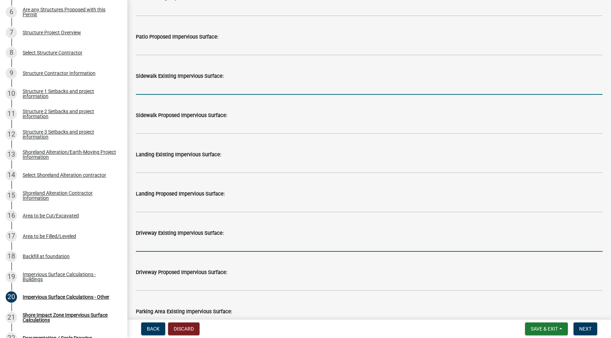
click at [180, 249] on input "text" at bounding box center [369, 245] width 467 height 15
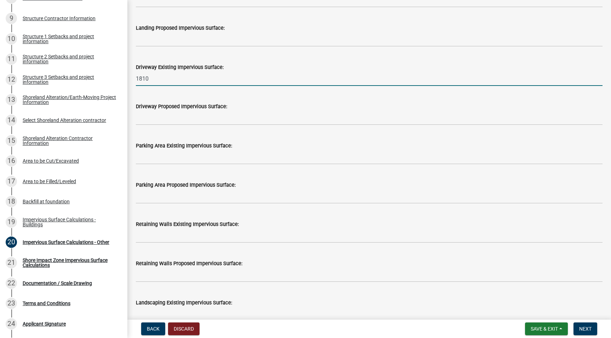
scroll to position [343, 0]
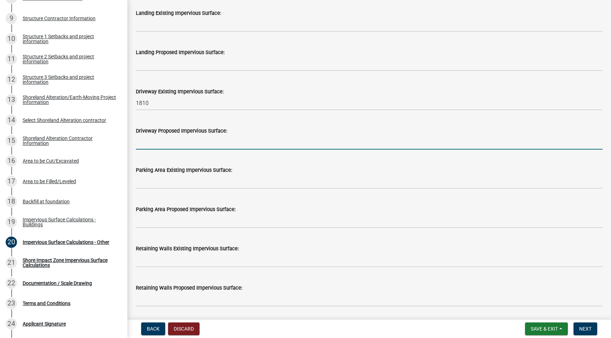
click at [168, 137] on input "text" at bounding box center [369, 142] width 467 height 15
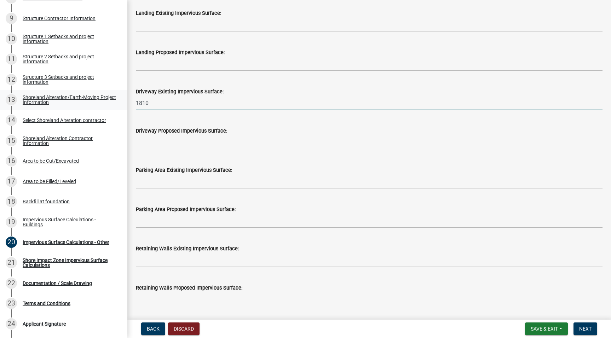
drag, startPoint x: 153, startPoint y: 101, endPoint x: 106, endPoint y: 101, distance: 47.8
click at [106, 101] on div "Structure and Shoreland Alteration Permit Application STR/SAP - 491724 View Sum…" at bounding box center [305, 169] width 611 height 338
type input "2384"
click at [198, 150] on wm-data-entity-input "Driveway Proposed Impervious Surface:" at bounding box center [369, 136] width 467 height 39
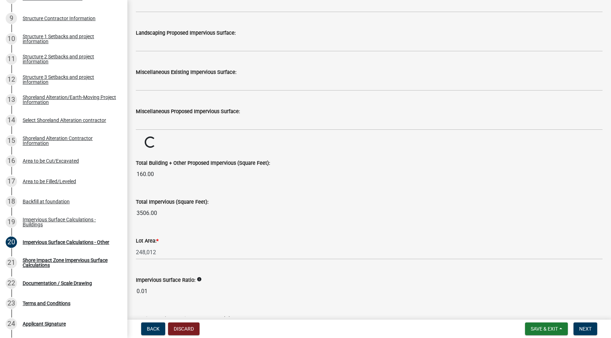
scroll to position [731, 0]
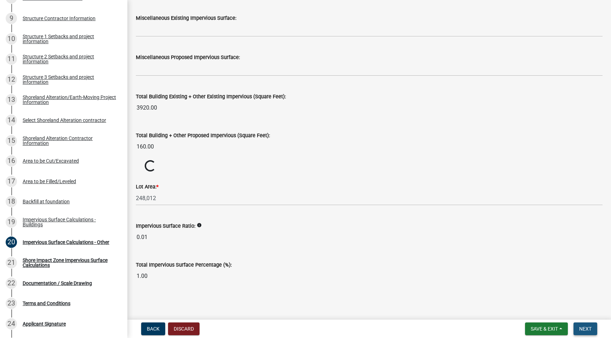
click at [588, 328] on span "Next" at bounding box center [586, 329] width 12 height 6
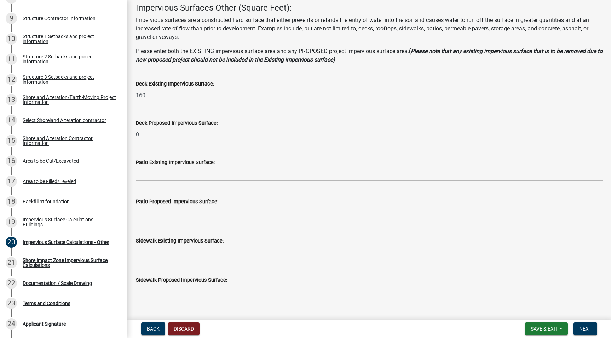
scroll to position [0, 0]
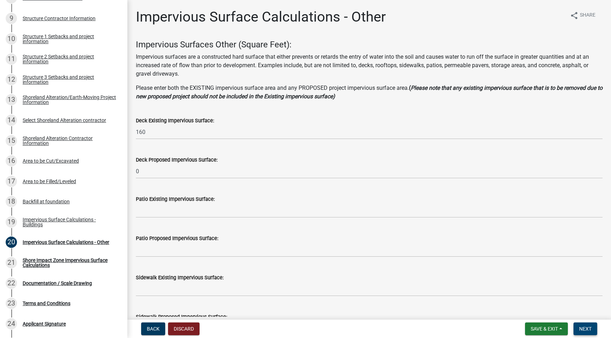
click at [581, 326] on span "Next" at bounding box center [586, 329] width 12 height 6
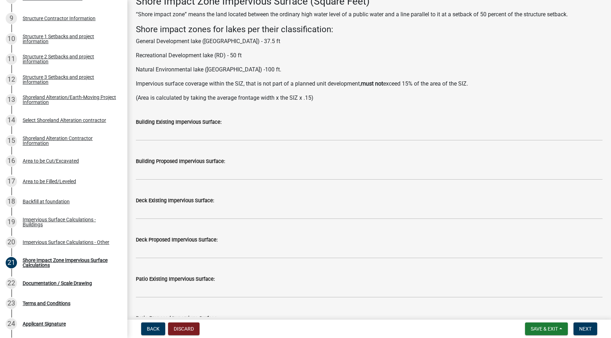
scroll to position [39, 0]
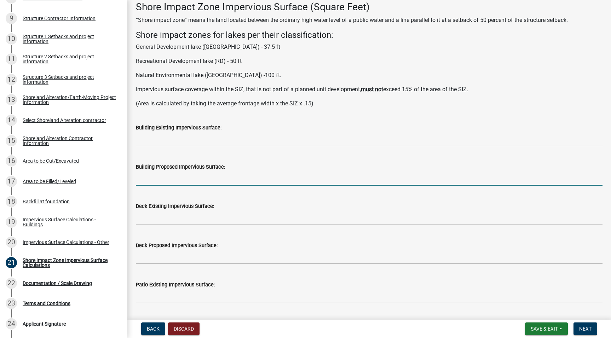
click at [215, 175] on input "text" at bounding box center [369, 178] width 467 height 15
click at [213, 144] on input "text" at bounding box center [369, 139] width 467 height 15
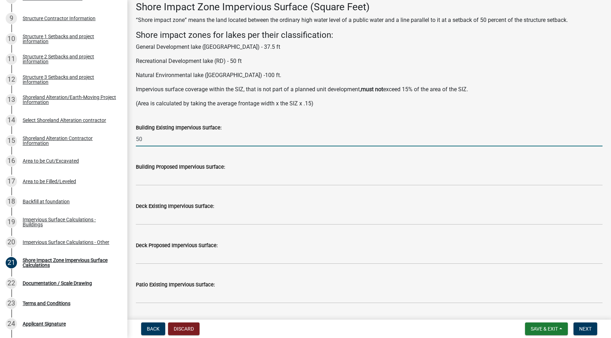
type input "50"
click at [232, 181] on input "text" at bounding box center [369, 178] width 467 height 15
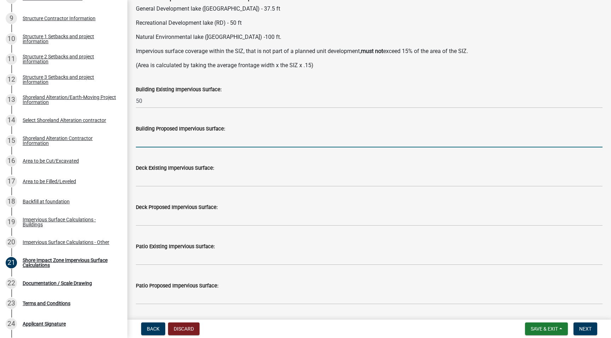
scroll to position [0, 0]
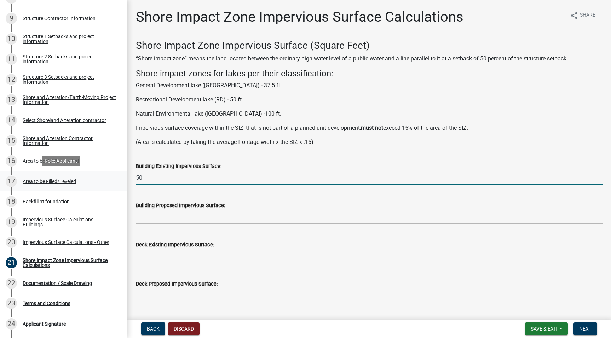
drag, startPoint x: 158, startPoint y: 180, endPoint x: 121, endPoint y: 176, distance: 36.4
click at [121, 176] on div "Structure and Shoreland Alteration Permit Application STR/SAP - 491724 View Sum…" at bounding box center [305, 169] width 611 height 338
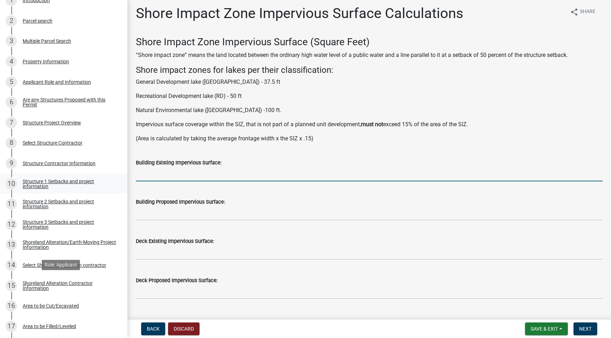
scroll to position [83, 0]
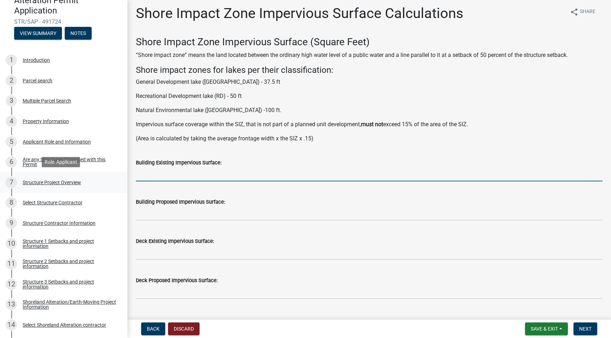
click at [54, 178] on div "7 Structure Project Overview" at bounding box center [61, 182] width 110 height 11
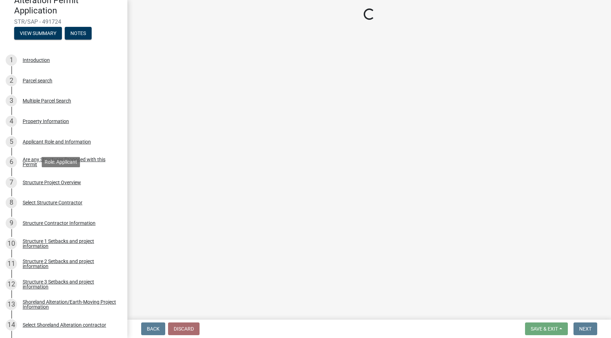
scroll to position [0, 0]
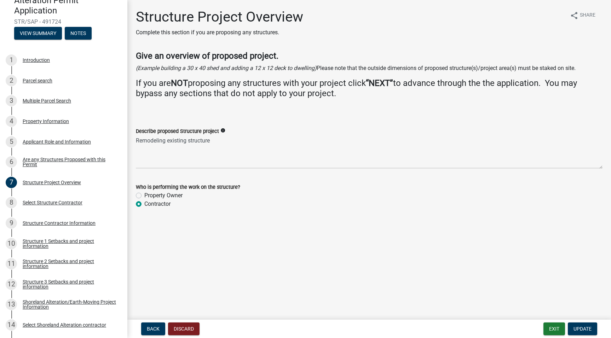
click at [55, 203] on div "Select Structure Contractor" at bounding box center [53, 202] width 60 height 5
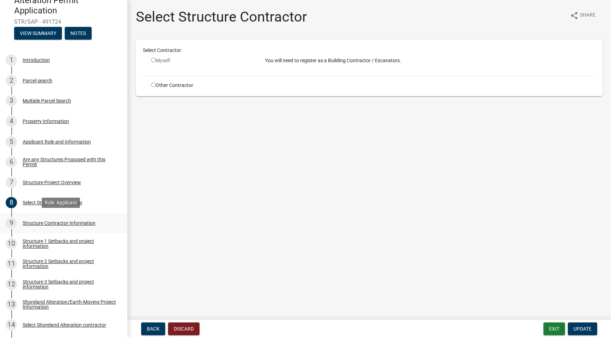
click at [76, 224] on div "Structure Contractor Information" at bounding box center [59, 223] width 73 height 5
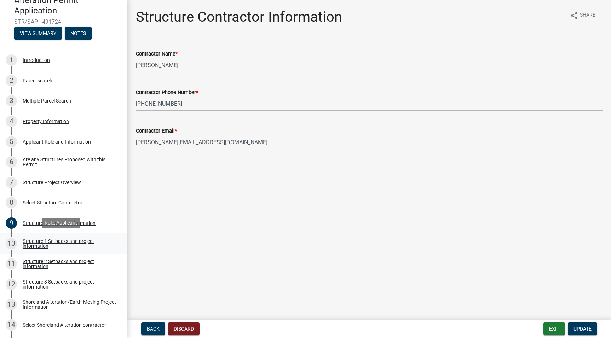
click at [73, 239] on div "Structure 1 Setbacks and project information" at bounding box center [69, 244] width 93 height 10
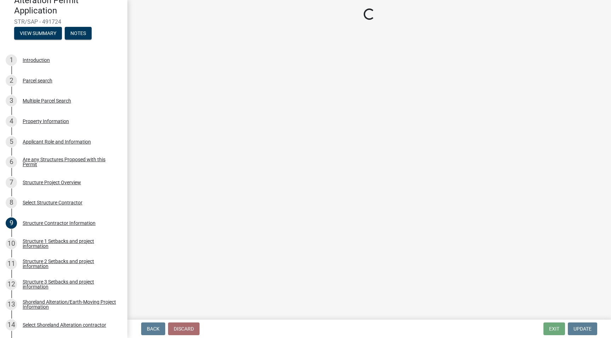
select select "a3cc236c-43aa-406a-8353-e0398d57c407"
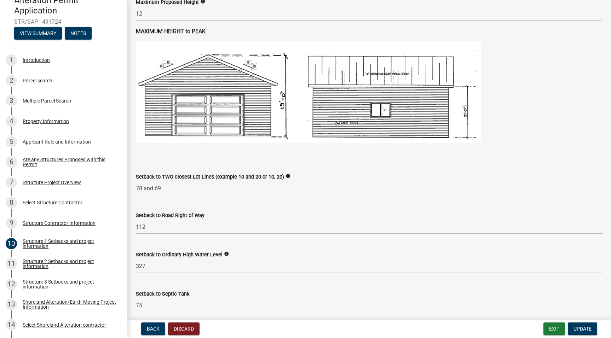
scroll to position [557, 0]
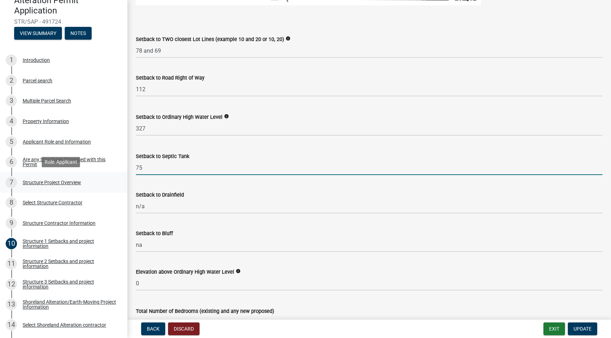
drag, startPoint x: 170, startPoint y: 177, endPoint x: 109, endPoint y: 173, distance: 60.3
click at [109, 173] on div "Structure and Shoreland Alteration Permit Application STR/SAP - 491724 View Sum…" at bounding box center [305, 169] width 611 height 338
click at [174, 175] on input "75" at bounding box center [369, 168] width 467 height 15
drag, startPoint x: 153, startPoint y: 176, endPoint x: 78, endPoint y: 172, distance: 74.8
click at [78, 172] on div "Structure and Shoreland Alteration Permit Application STR/SAP - 491724 View Sum…" at bounding box center [305, 169] width 611 height 338
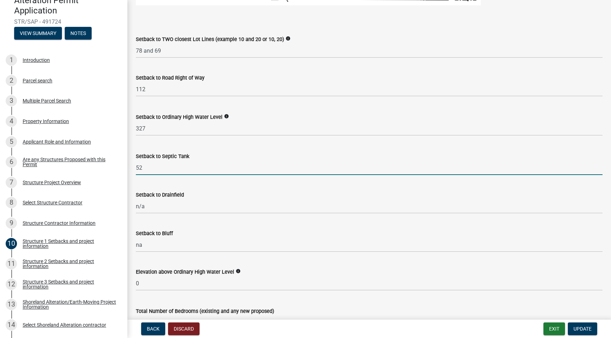
type input "52"
click at [190, 199] on div "Setback to Drainfield" at bounding box center [369, 195] width 467 height 8
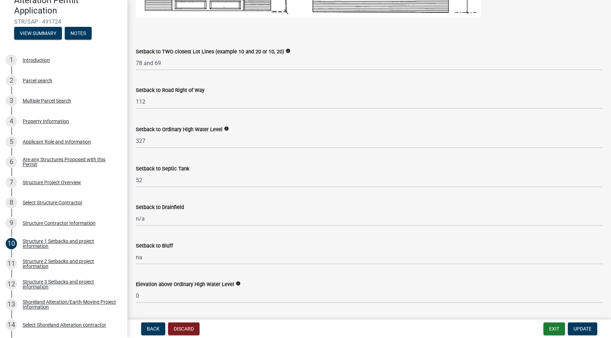
scroll to position [511, 0]
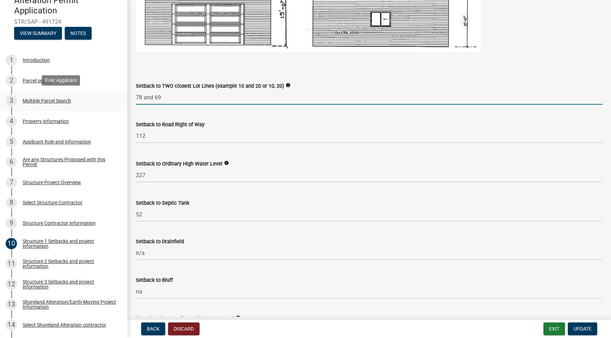
drag, startPoint x: 167, startPoint y: 105, endPoint x: 116, endPoint y: 102, distance: 51.7
click at [116, 102] on div "Structure and Shoreland Alteration Permit Application STR/SAP - 491724 View Sum…" at bounding box center [305, 169] width 611 height 338
type input "81 and a5a"
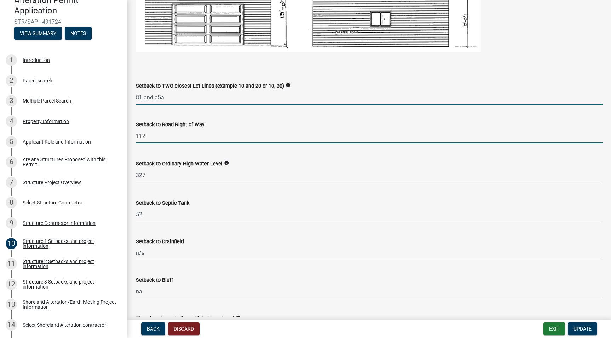
click at [177, 143] on input "112" at bounding box center [369, 136] width 467 height 15
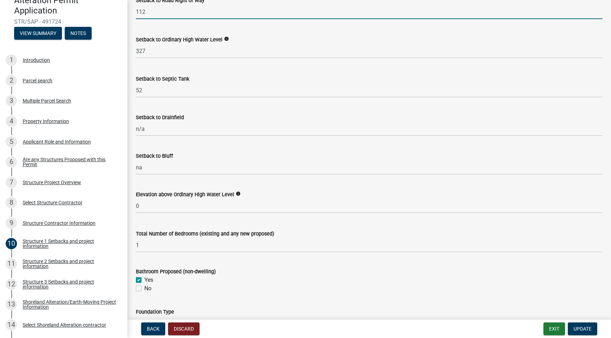
scroll to position [647, 0]
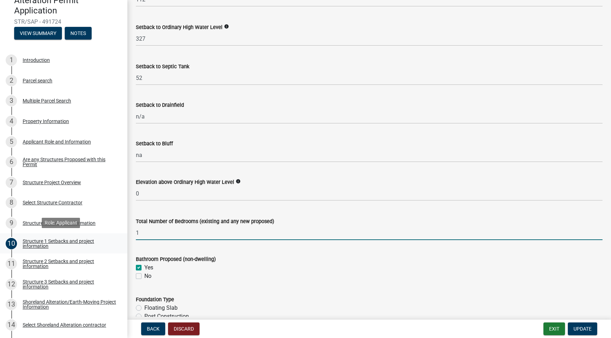
drag, startPoint x: 146, startPoint y: 244, endPoint x: 119, endPoint y: 241, distance: 27.0
click at [119, 241] on div "Structure and Shoreland Alteration Permit Application STR/SAP - 491724 View Sum…" at bounding box center [305, 169] width 611 height 338
type input "0"
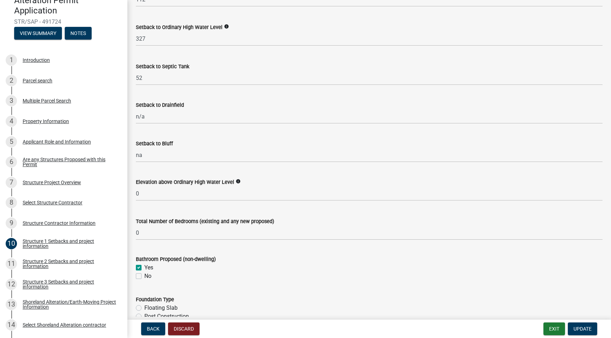
click at [293, 263] on div "Bathroom Proposed (non-dwelling)" at bounding box center [369, 259] width 467 height 8
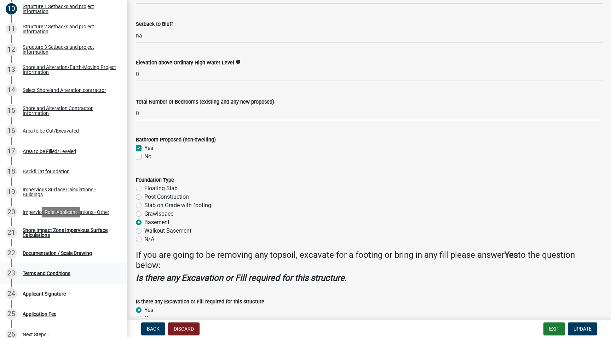
scroll to position [374, 0]
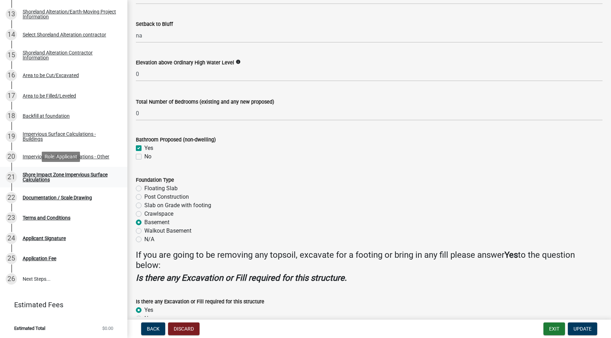
click at [81, 176] on div "Shore Impact Zone Impervious Surface Calculations" at bounding box center [69, 177] width 93 height 10
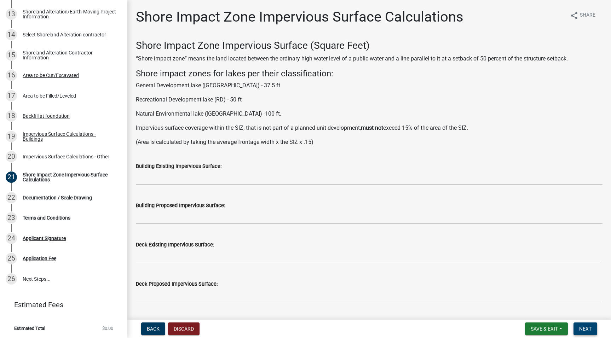
click at [586, 330] on span "Next" at bounding box center [586, 329] width 12 height 6
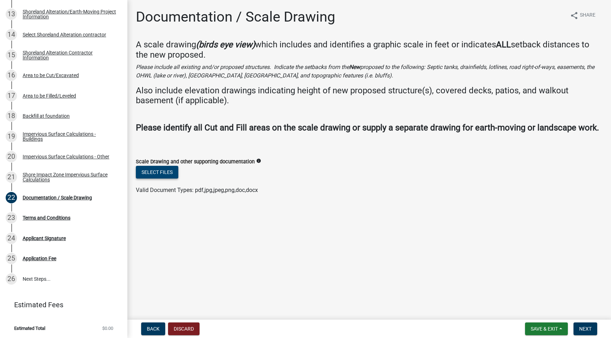
click at [174, 179] on button "Select files" at bounding box center [157, 172] width 42 height 13
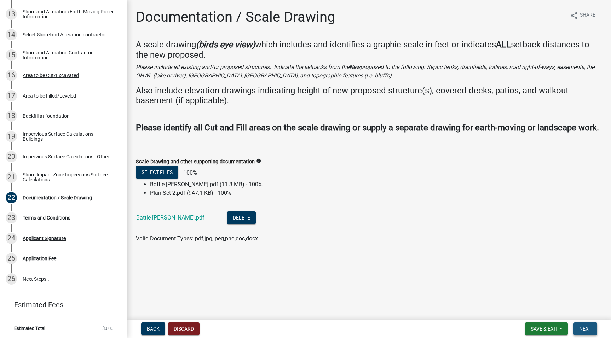
click at [577, 330] on button "Next" at bounding box center [586, 329] width 24 height 13
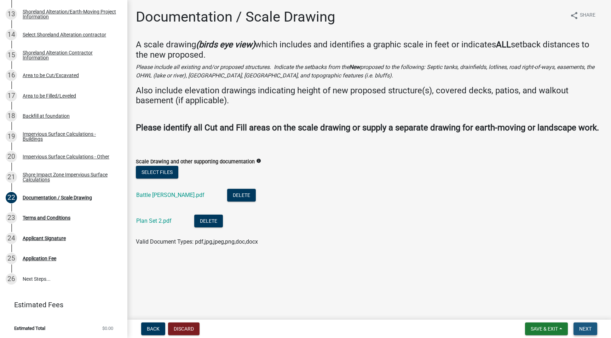
click at [588, 330] on span "Next" at bounding box center [586, 329] width 12 height 6
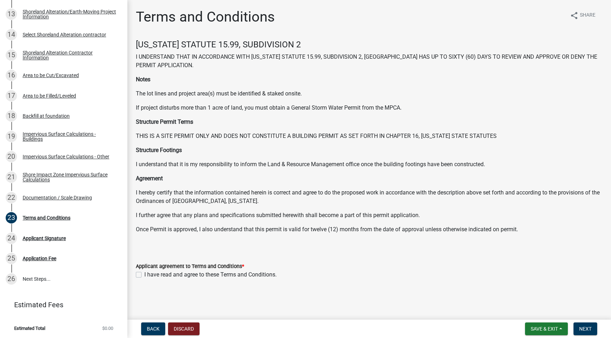
click at [141, 272] on div "I have read and agree to these Terms and Conditions." at bounding box center [369, 275] width 467 height 8
click at [135, 275] on div "Applicant agreement to Terms and Conditions * I have read and agree to these Te…" at bounding box center [370, 266] width 478 height 25
click at [144, 275] on label "I have read and agree to these Terms and Conditions." at bounding box center [210, 275] width 132 height 8
click at [144, 275] on input "I have read and agree to these Terms and Conditions." at bounding box center [146, 273] width 5 height 5
checkbox input "true"
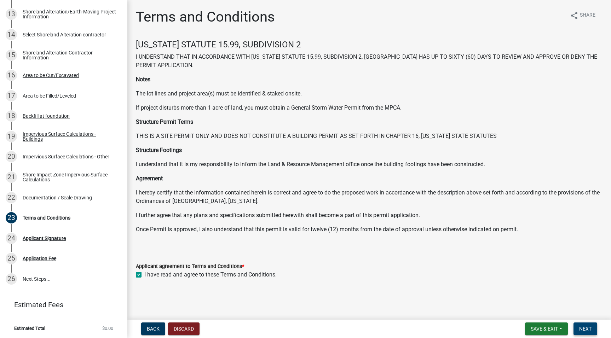
click at [587, 329] on span "Next" at bounding box center [586, 329] width 12 height 6
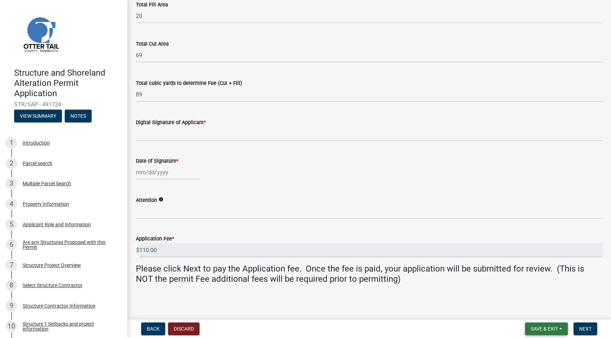
click at [559, 327] on button "Save & Exit" at bounding box center [546, 329] width 43 height 13
click at [549, 310] on button "Save & Exit" at bounding box center [540, 310] width 57 height 17
